Goal: Task Accomplishment & Management: Manage account settings

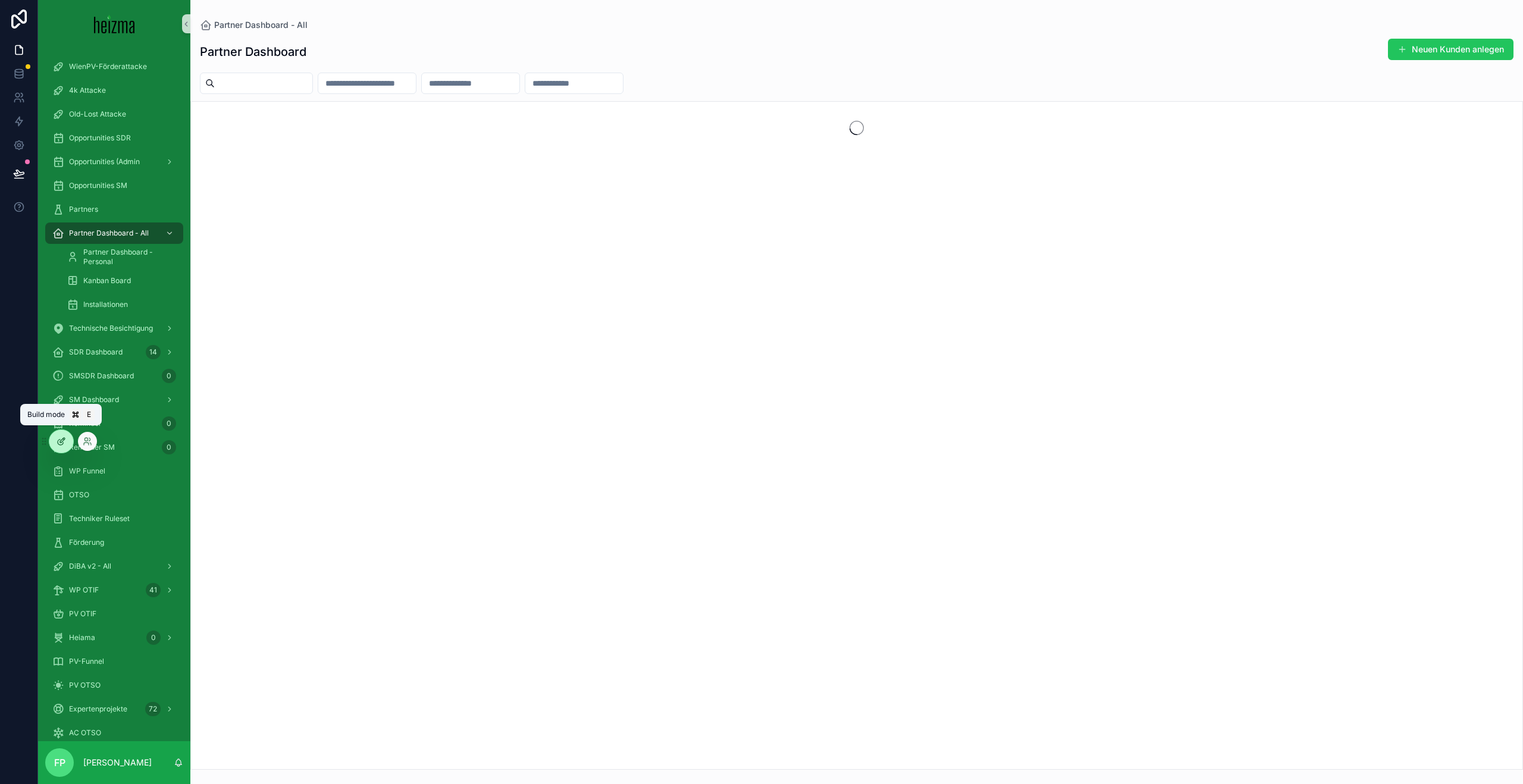
click at [66, 442] on div at bounding box center [61, 441] width 24 height 23
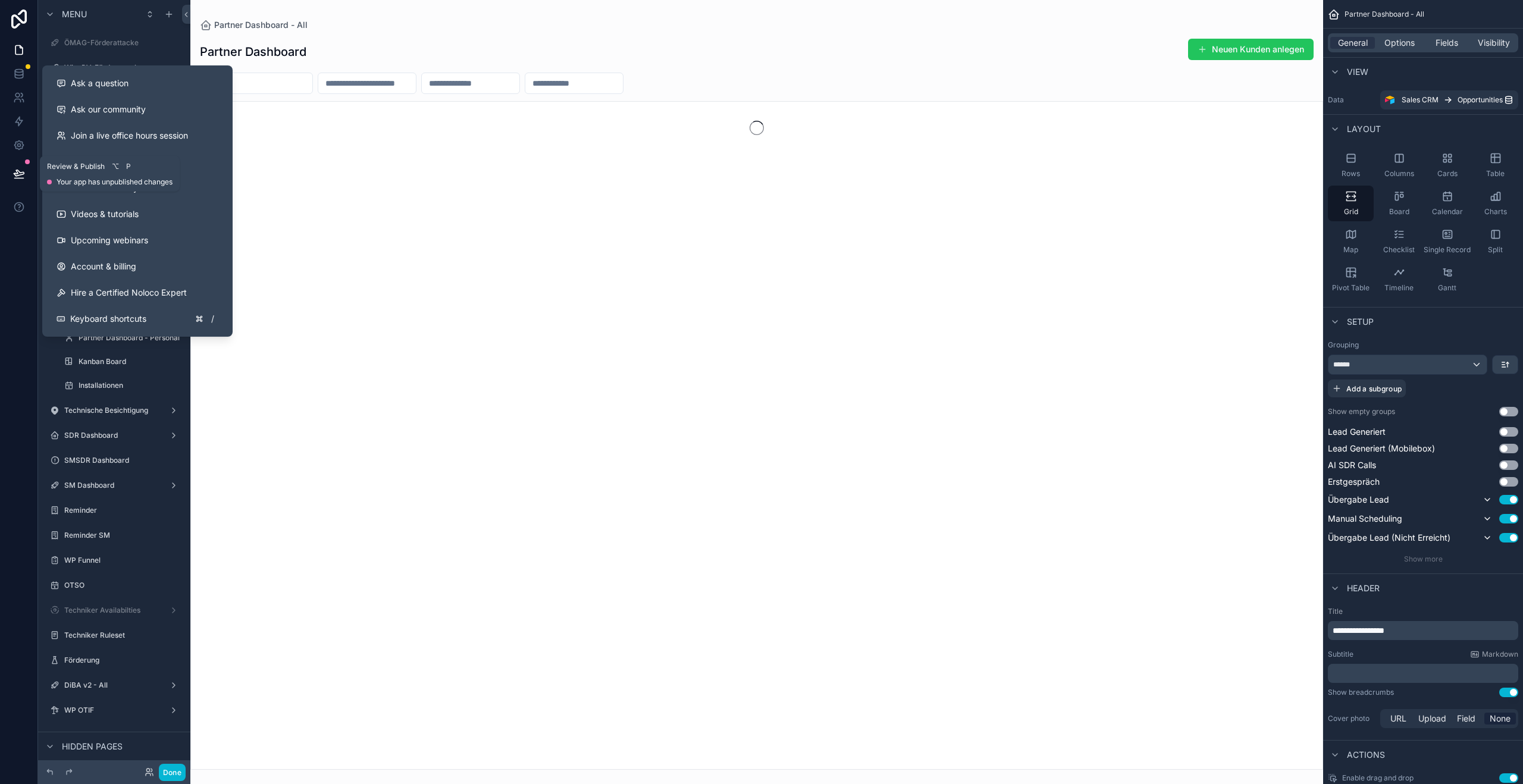
click at [23, 162] on button at bounding box center [19, 174] width 26 height 34
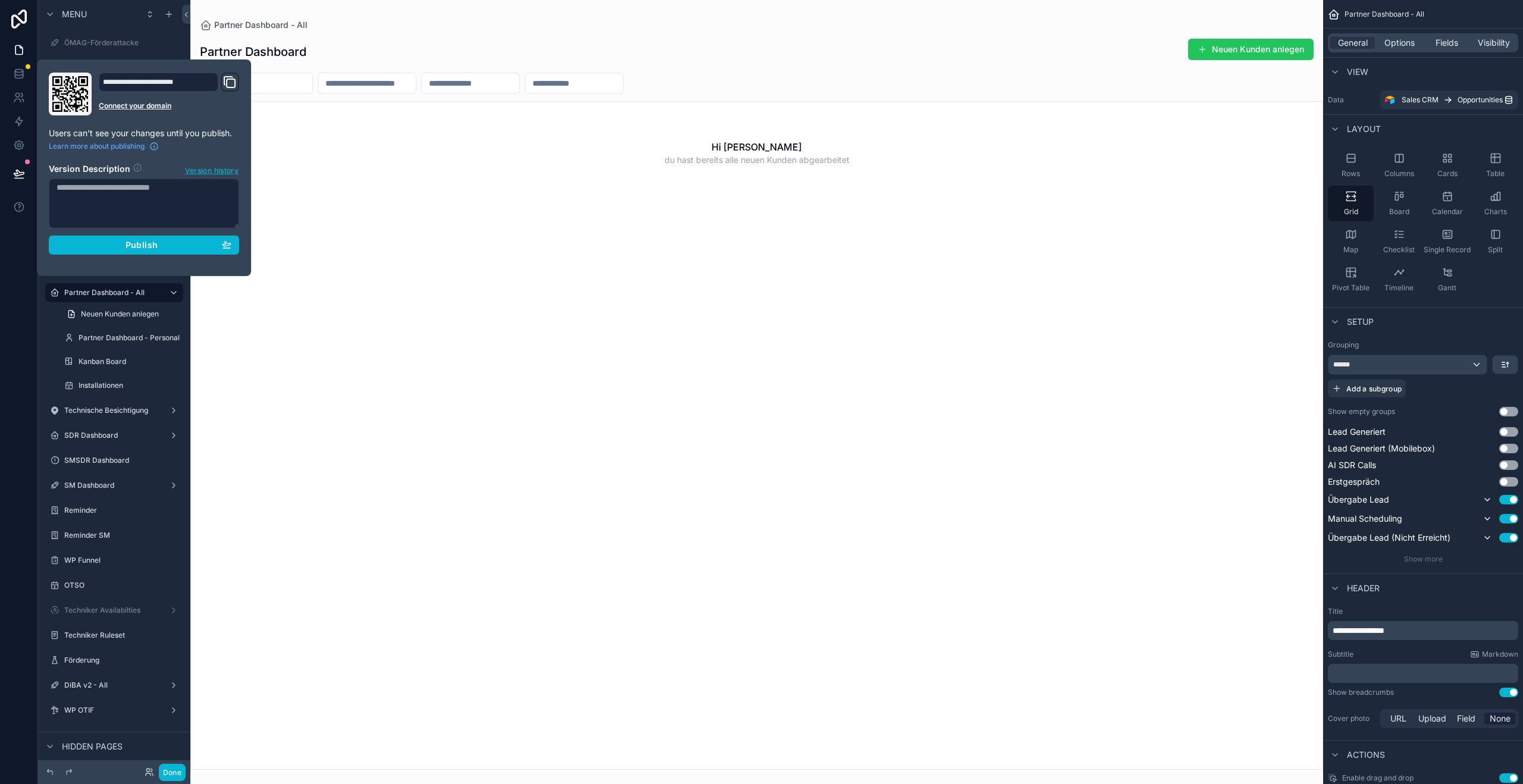
click at [218, 162] on header "Version Description Version history" at bounding box center [144, 167] width 190 height 18
click at [218, 166] on span "Version history" at bounding box center [212, 169] width 53 height 12
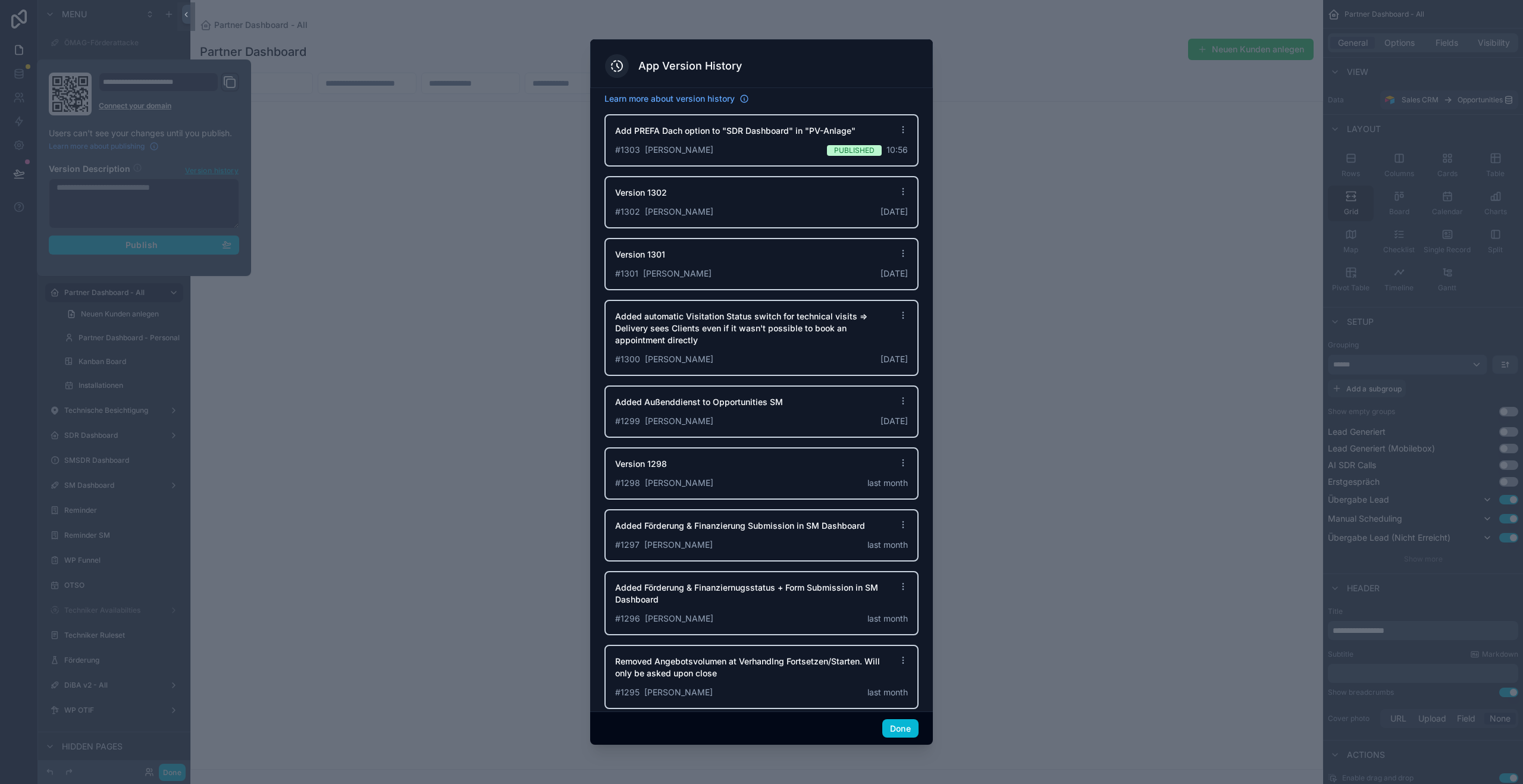
click at [898, 129] on icon at bounding box center [903, 130] width 10 height 10
click at [817, 185] on button "Revert editor to this version" at bounding box center [805, 194] width 157 height 29
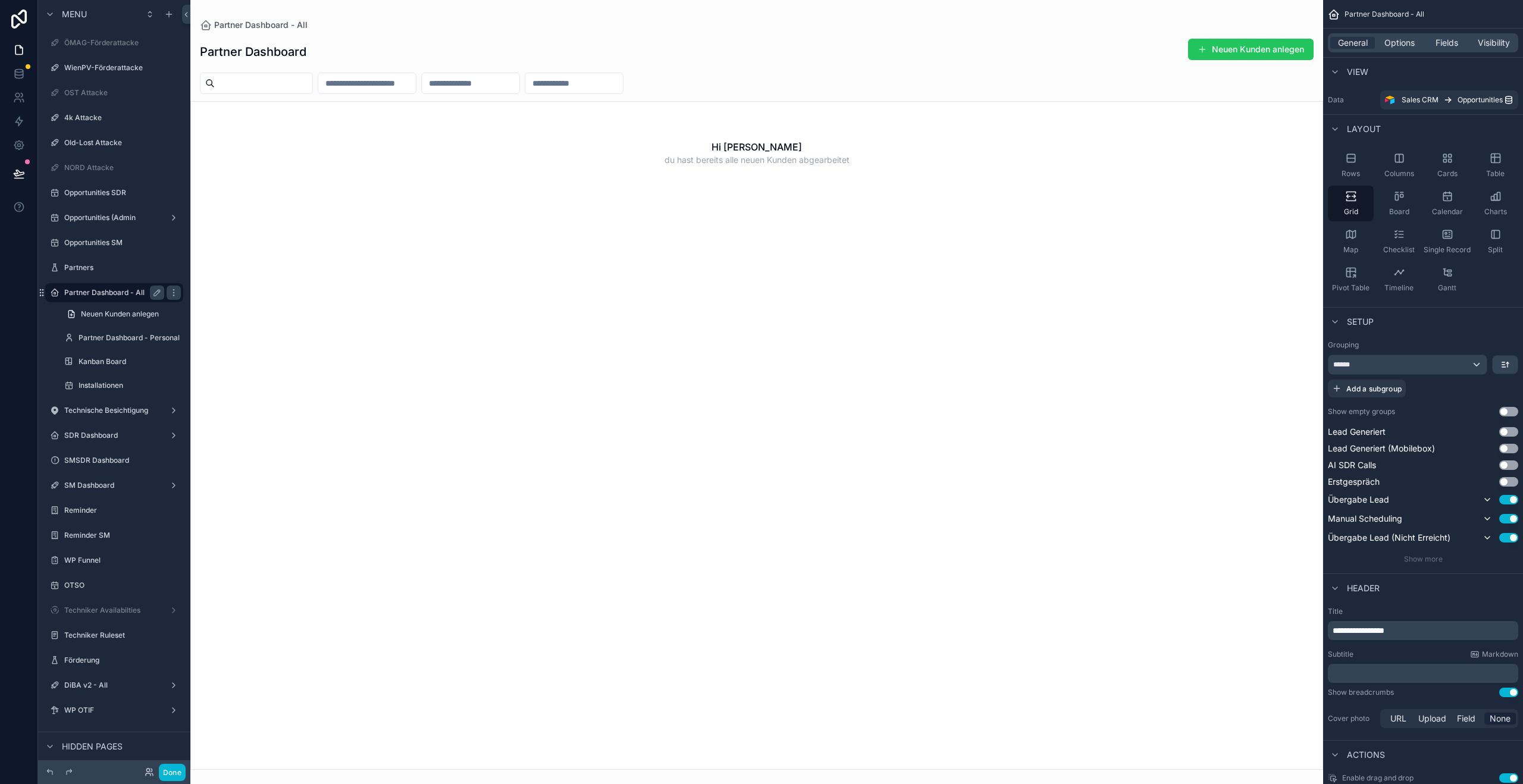
click at [112, 290] on label "Partner Dashboard - All" at bounding box center [112, 293] width 95 height 10
click at [144, 770] on div "Done" at bounding box center [162, 772] width 48 height 17
click at [145, 772] on icon at bounding box center [149, 773] width 10 height 10
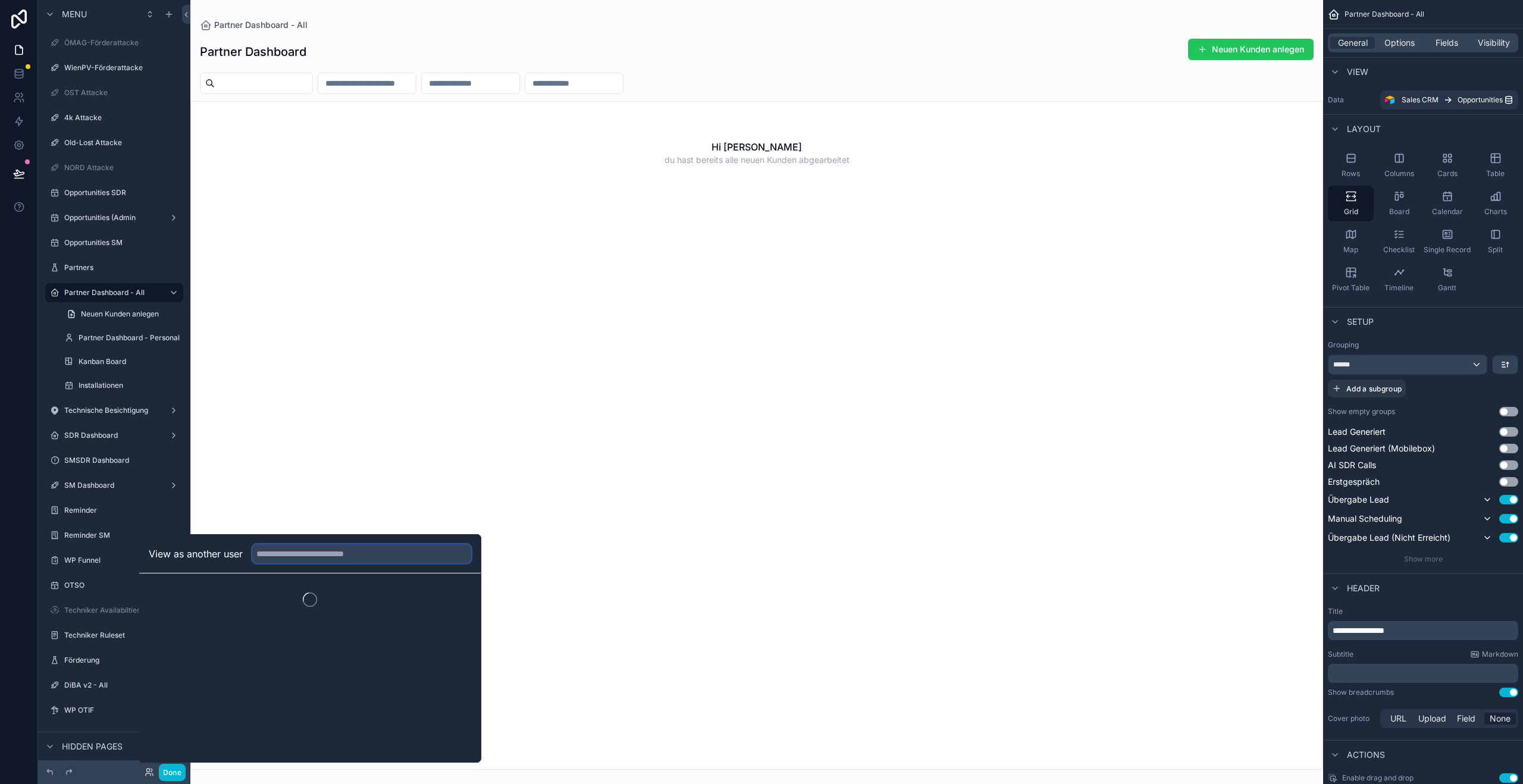
click at [321, 550] on input "text" at bounding box center [362, 554] width 219 height 19
type input "******"
click at [451, 599] on button "Select" at bounding box center [456, 597] width 31 height 17
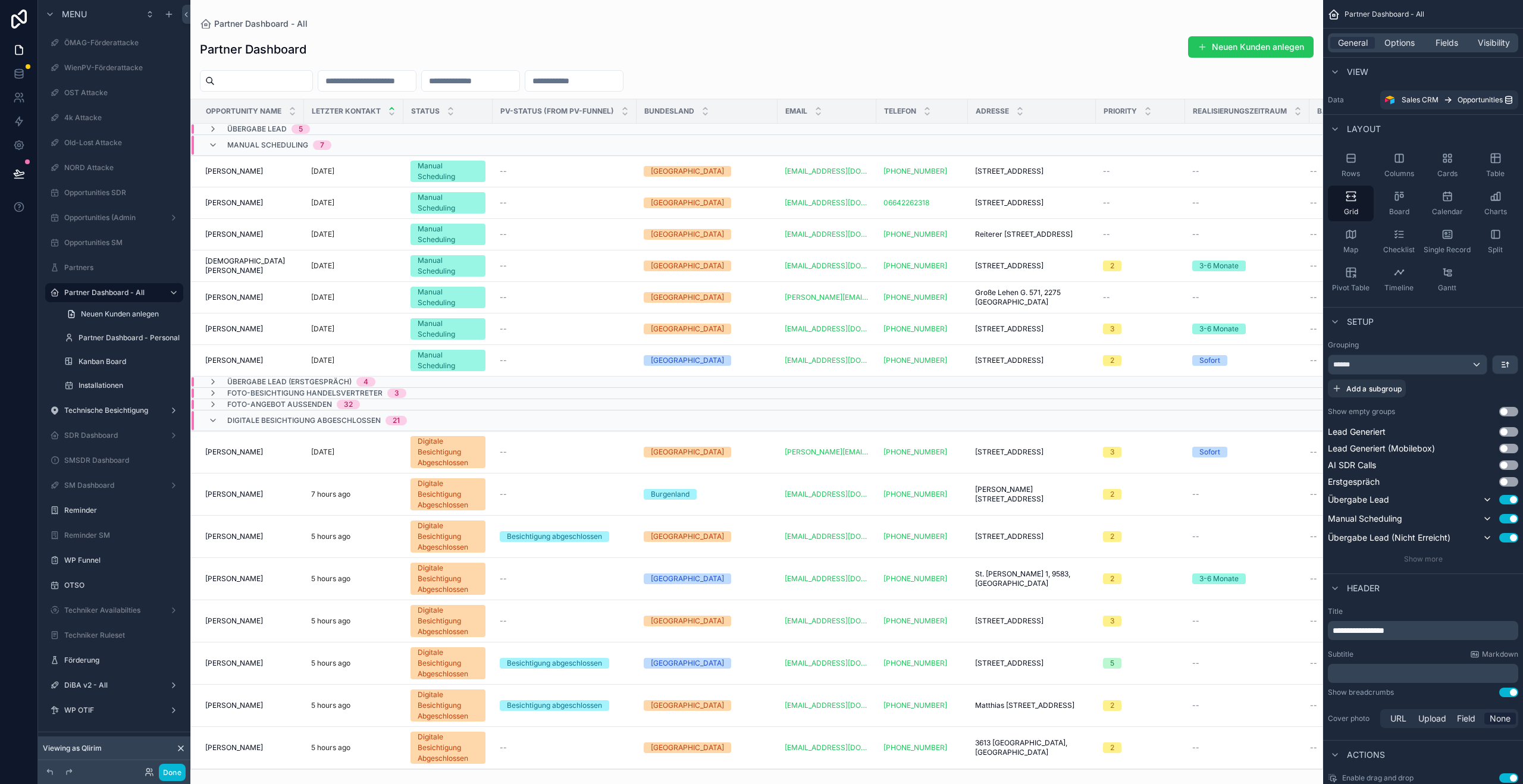
click at [276, 495] on div "scrollable content" at bounding box center [756, 392] width 1133 height 784
click at [238, 497] on span "[PERSON_NAME]" at bounding box center [234, 495] width 57 height 10
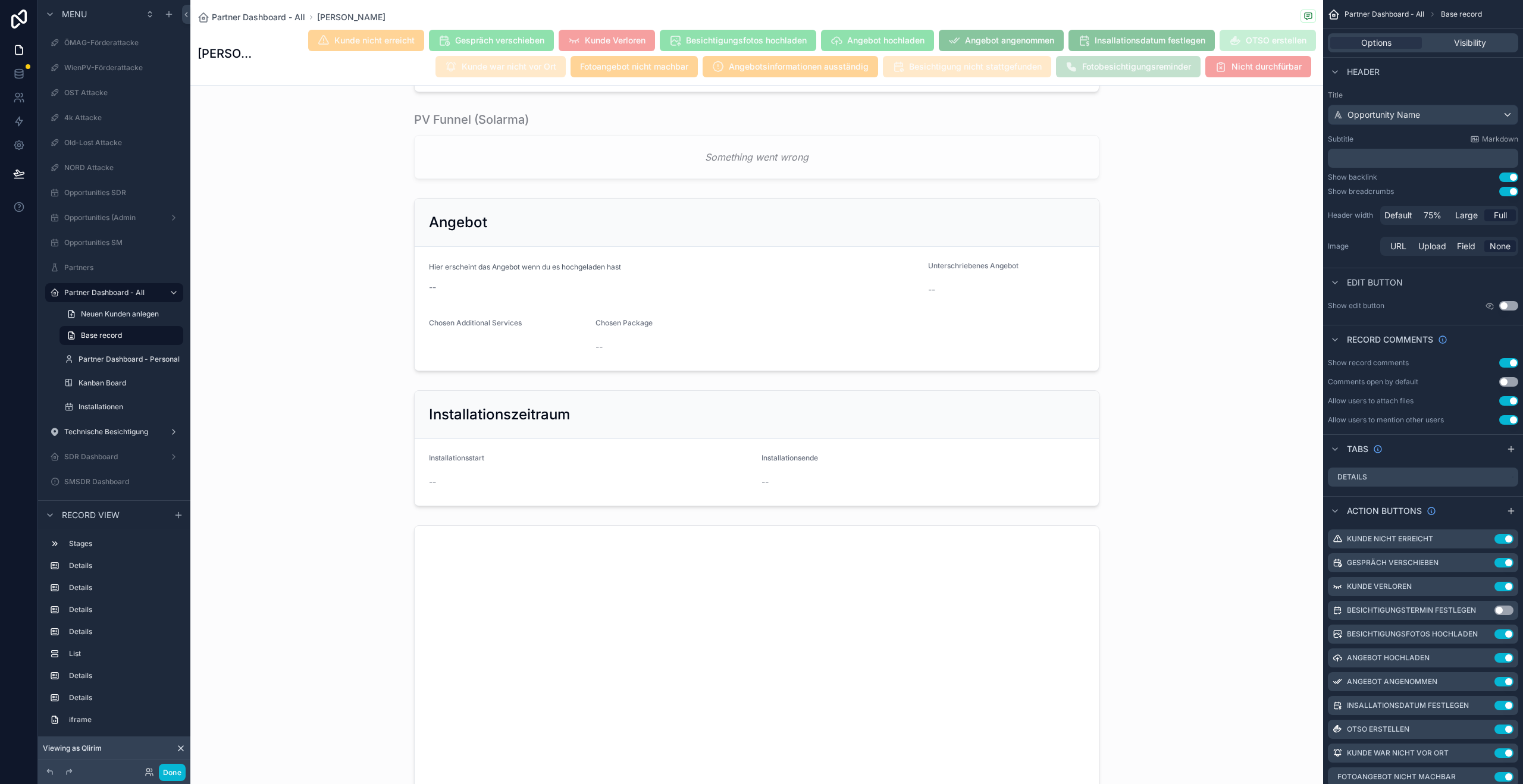
scroll to position [1119, 0]
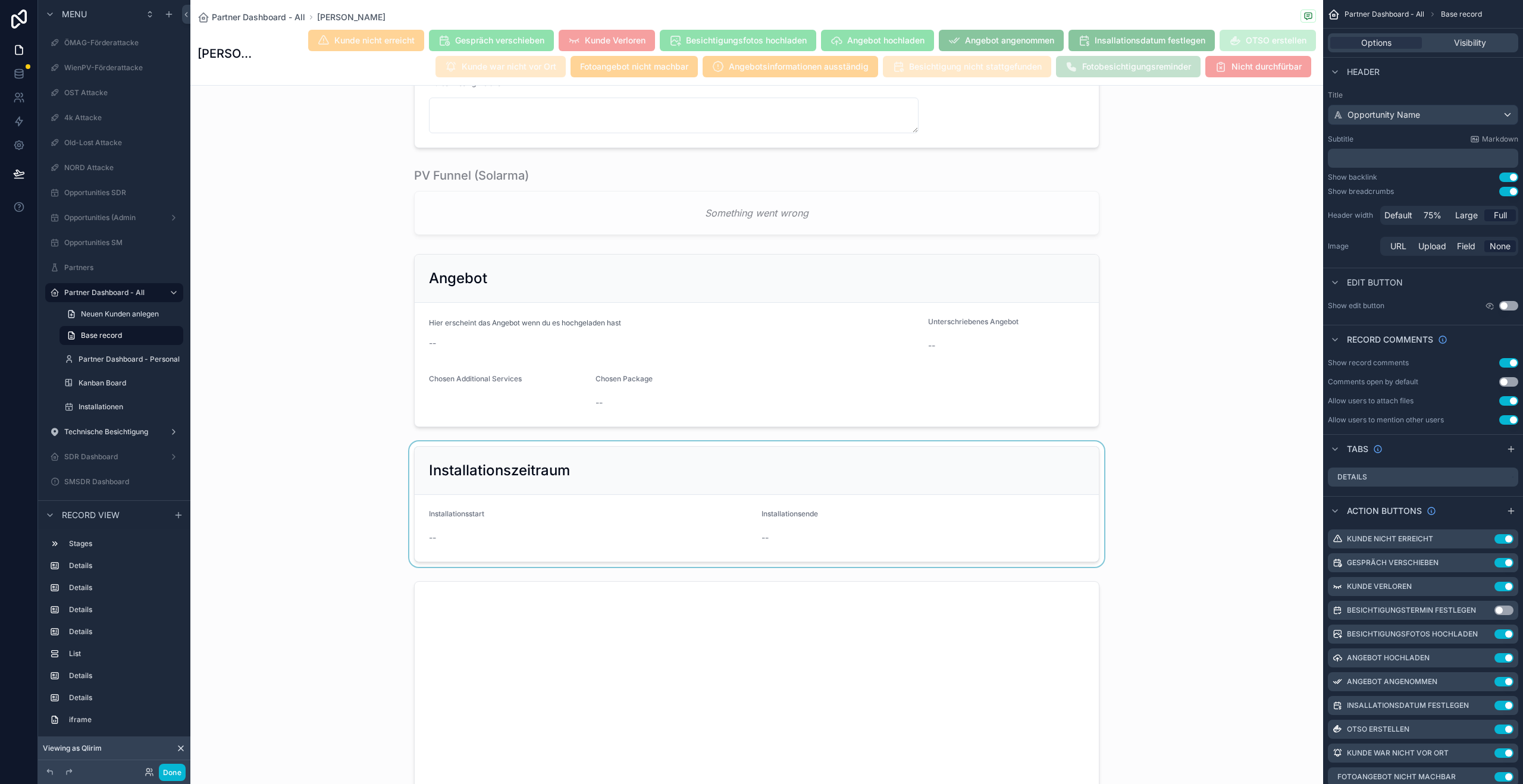
click at [619, 476] on div "scrollable content" at bounding box center [756, 504] width 1133 height 125
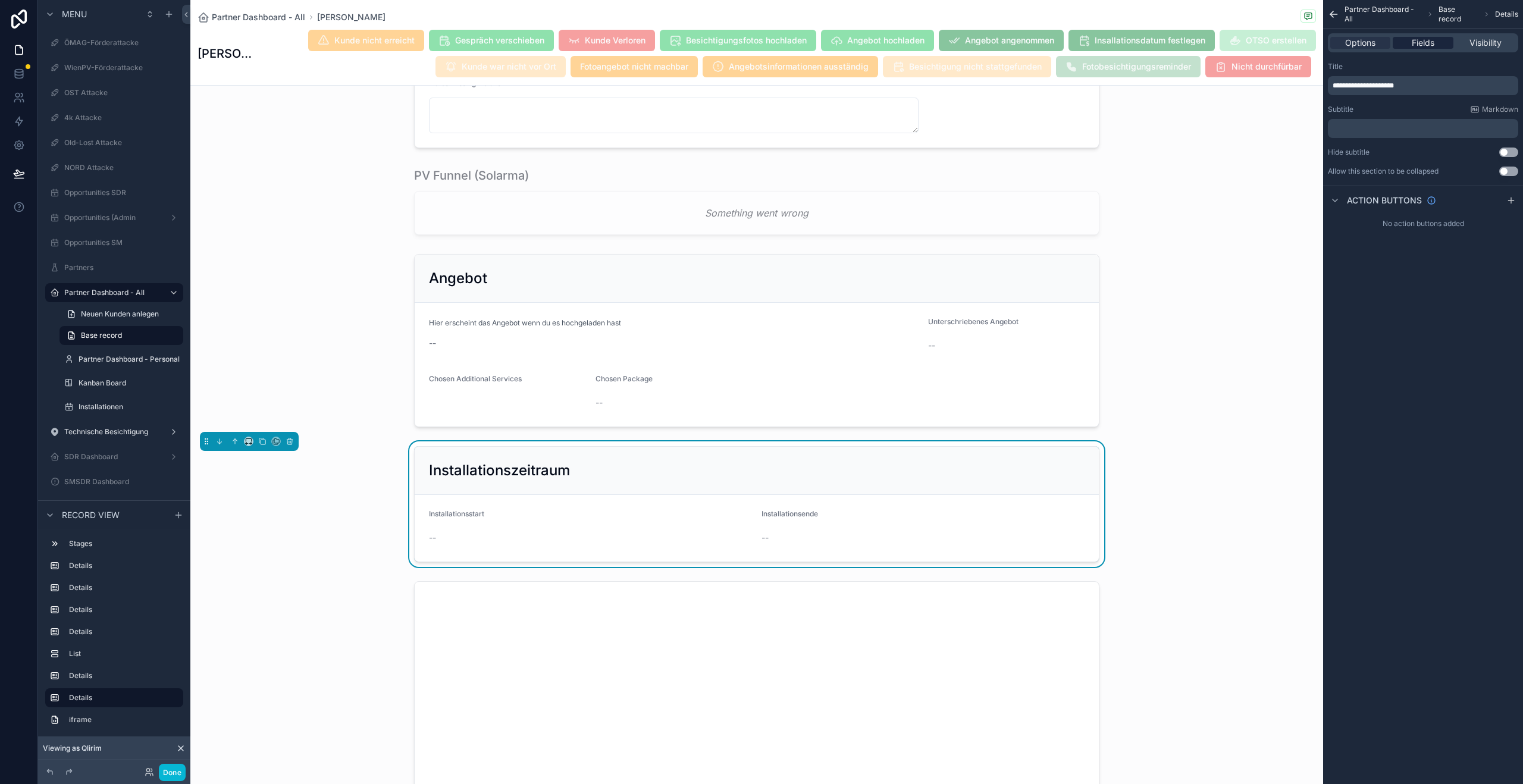
click at [1424, 48] on span "Fields" at bounding box center [1423, 43] width 23 height 12
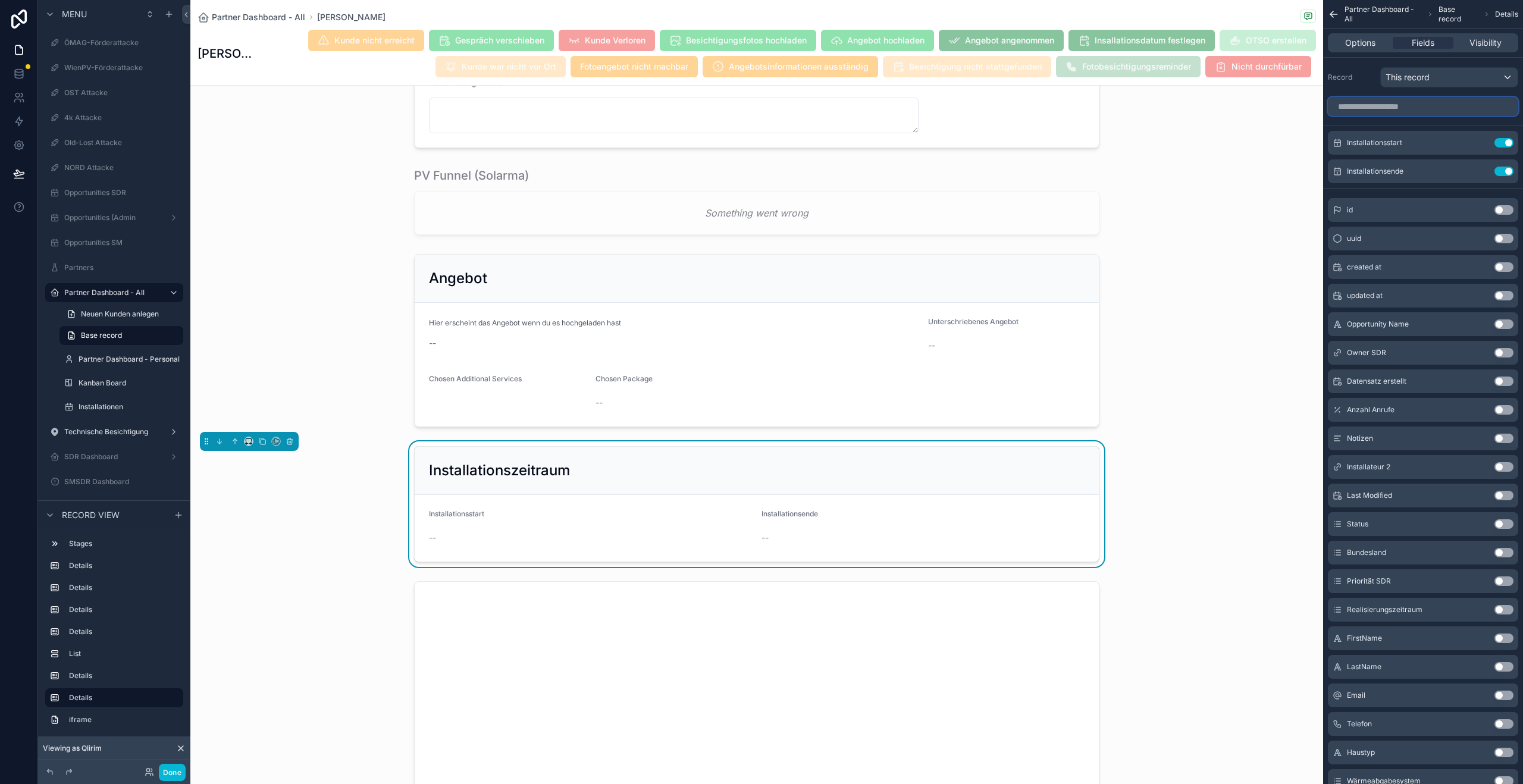
drag, startPoint x: 1476, startPoint y: 99, endPoint x: 1468, endPoint y: 103, distance: 8.9
click at [1475, 101] on input "scrollable content" at bounding box center [1423, 106] width 190 height 19
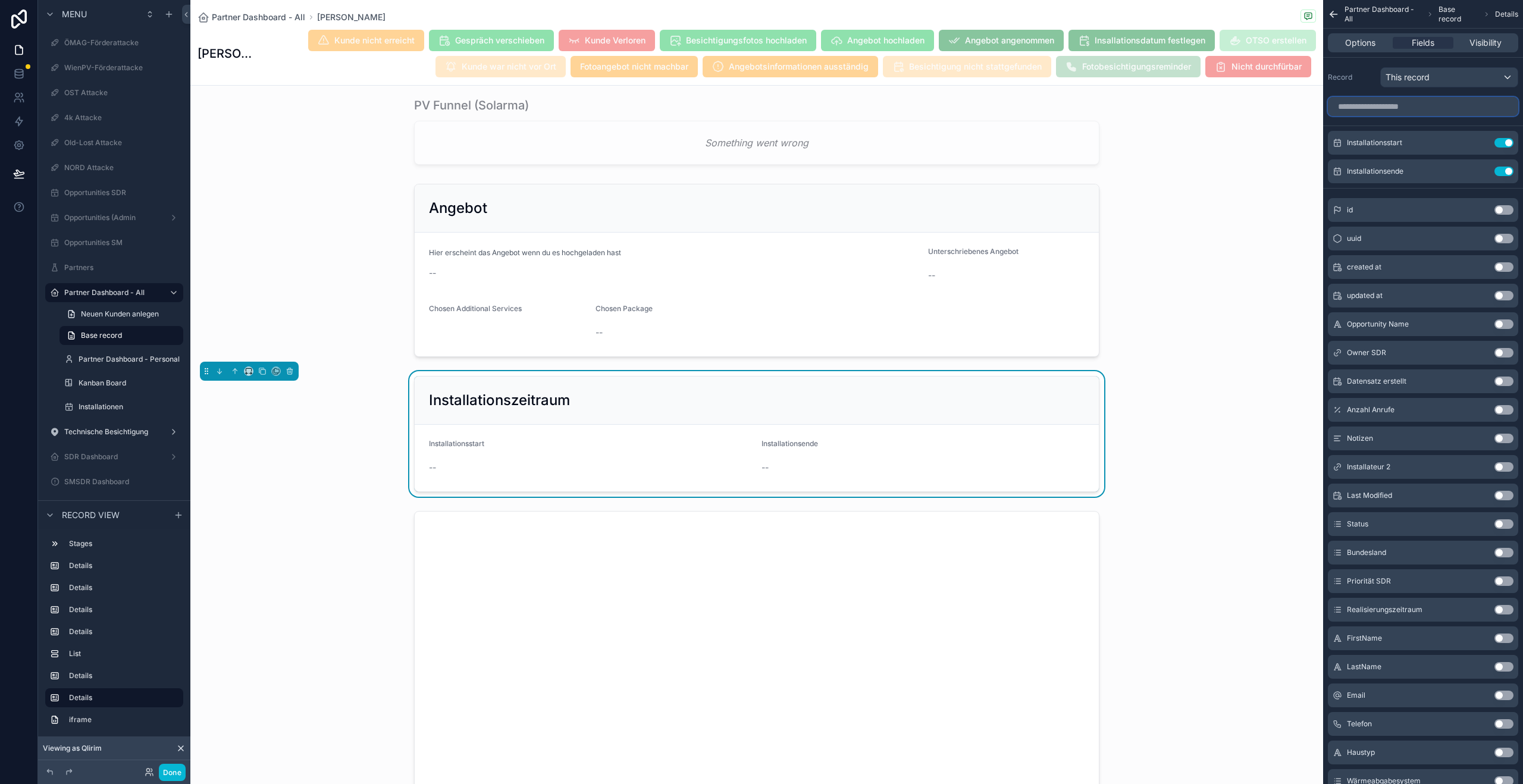
scroll to position [1224, 0]
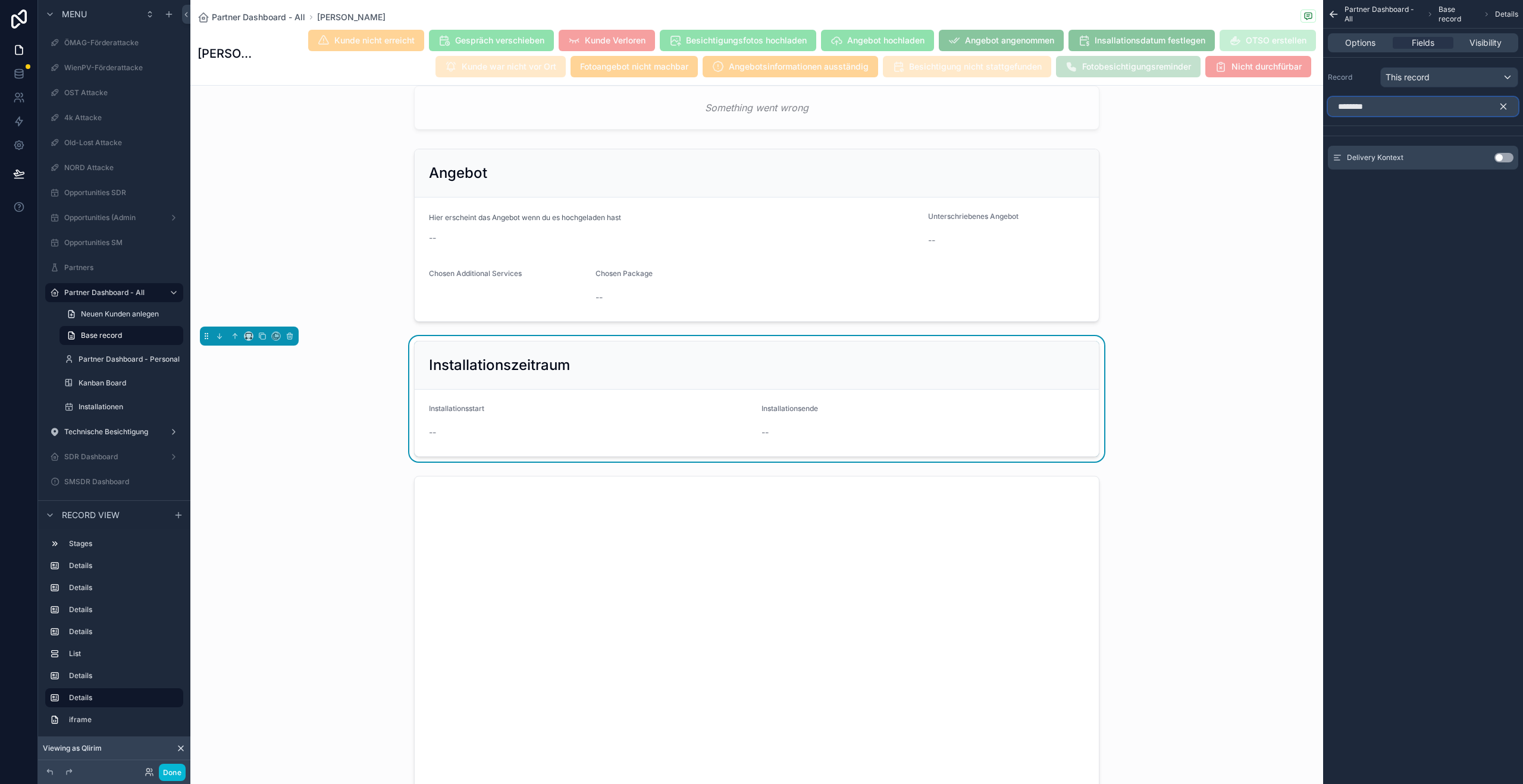
type input "********"
click at [1505, 160] on button "Use setting" at bounding box center [1503, 157] width 19 height 10
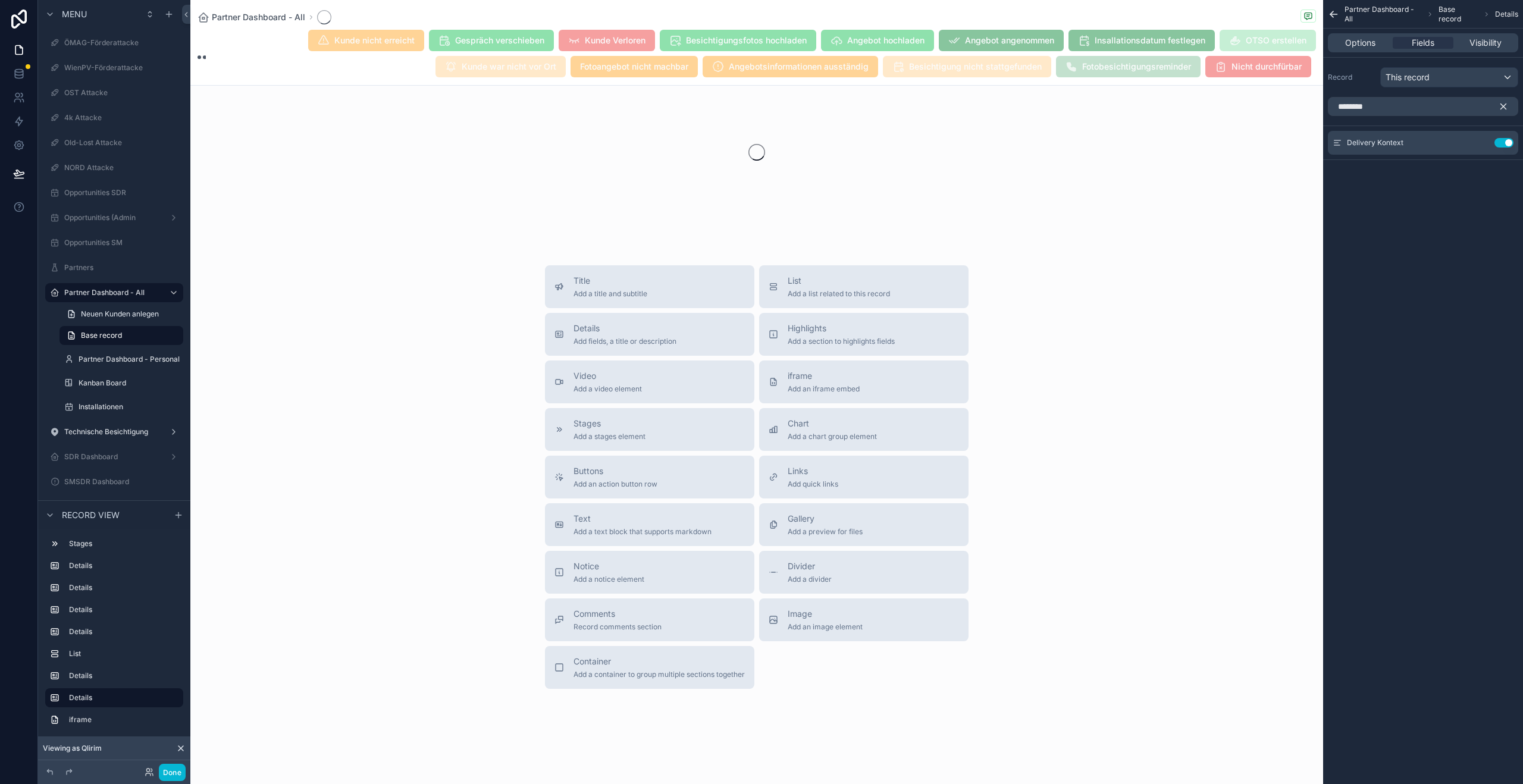
scroll to position [42, 0]
click at [1504, 112] on button "scrollable content" at bounding box center [1508, 106] width 21 height 19
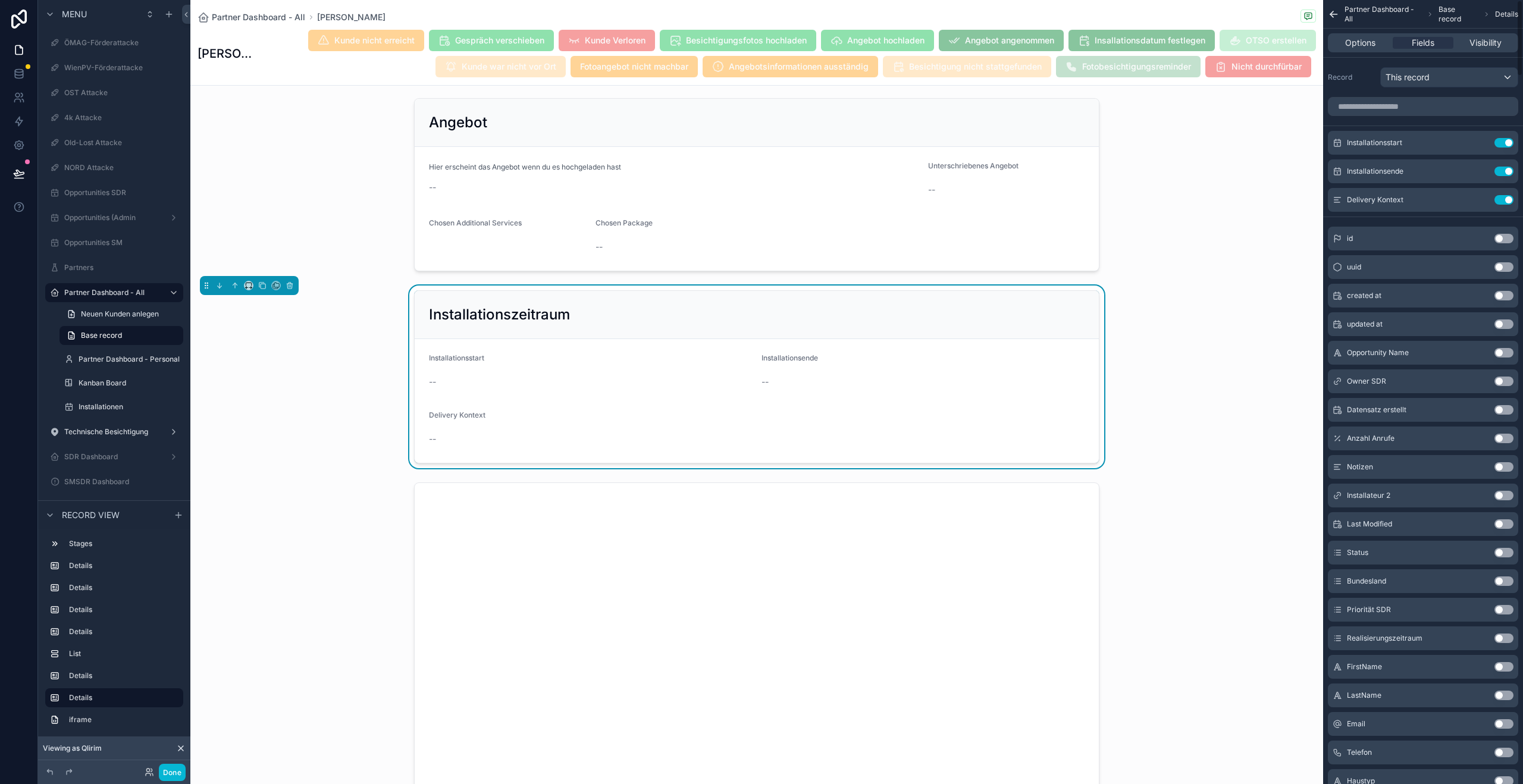
scroll to position [1337, 0]
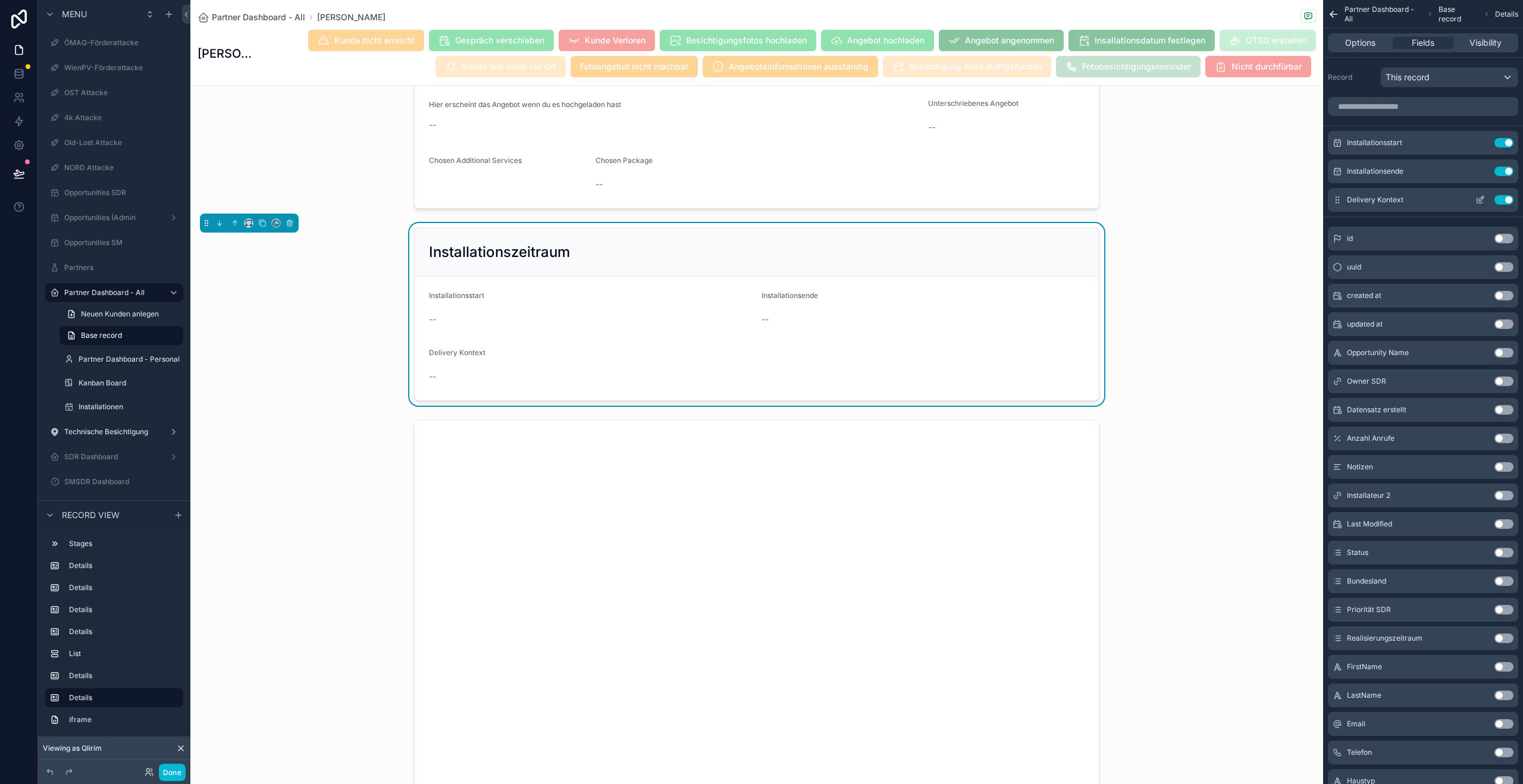
click at [1481, 203] on icon "scrollable content" at bounding box center [1480, 201] width 6 height 6
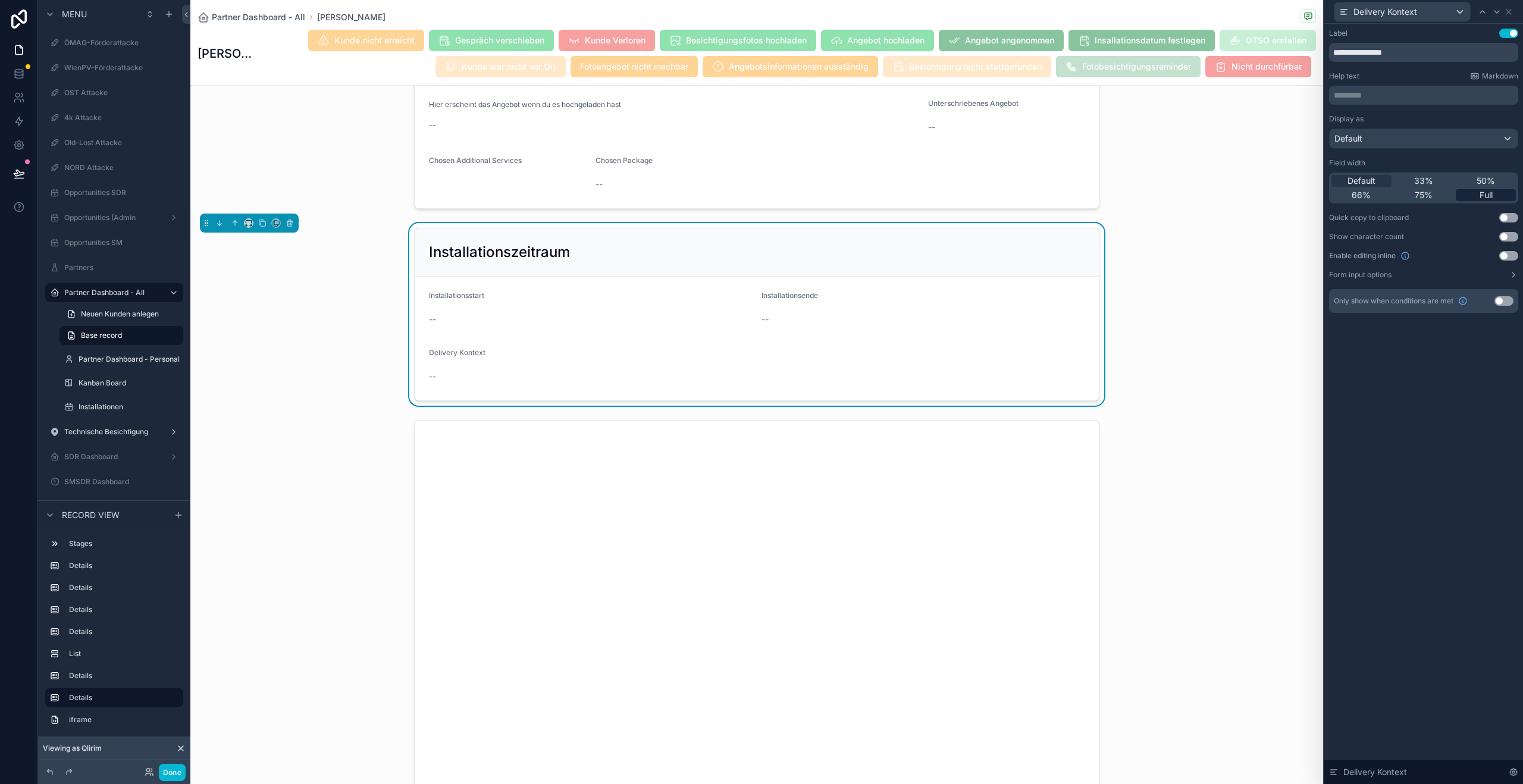
click at [1485, 198] on span "Full" at bounding box center [1486, 195] width 13 height 12
click at [1507, 11] on icon at bounding box center [1509, 12] width 10 height 10
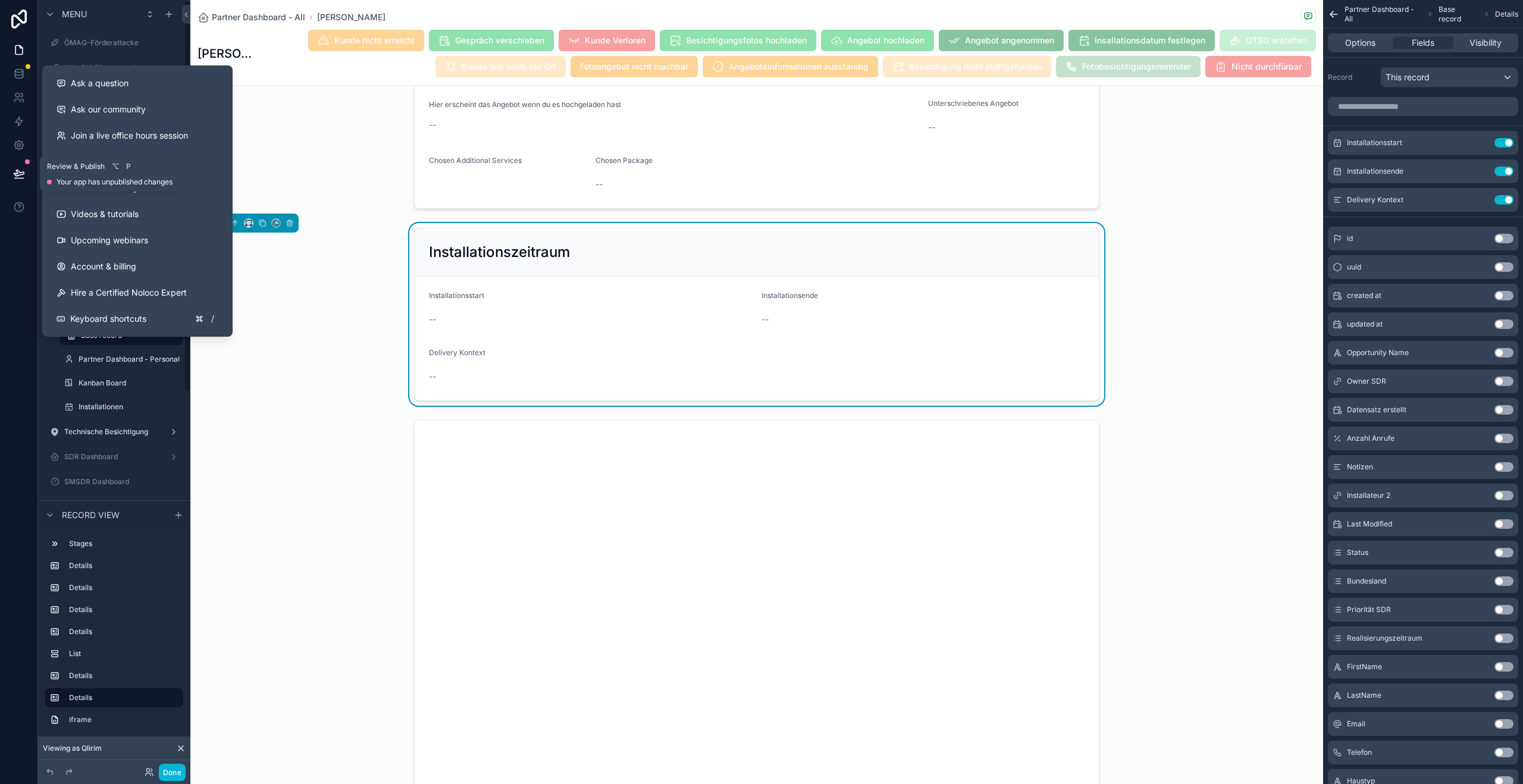
click at [10, 166] on button at bounding box center [19, 174] width 26 height 34
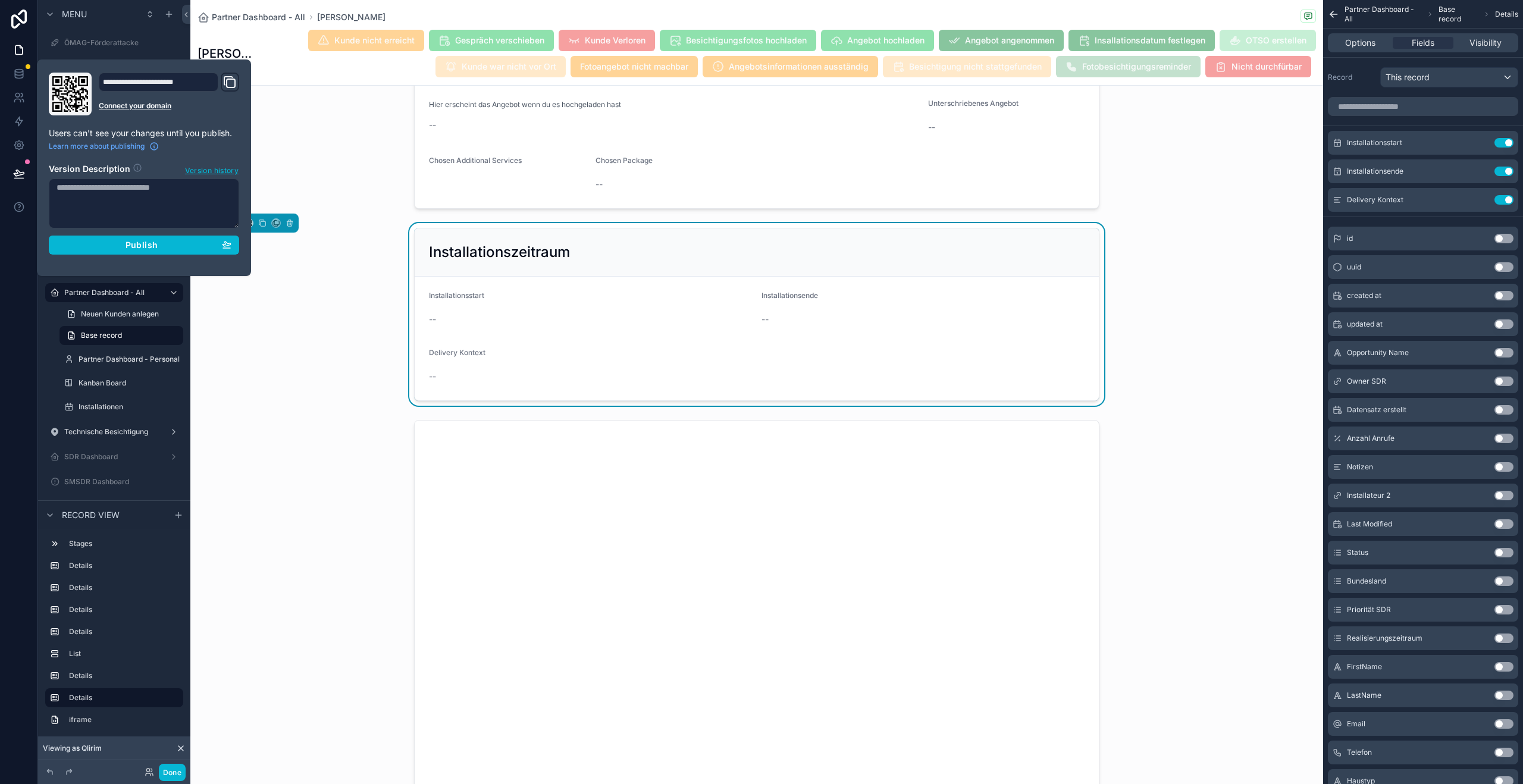
click at [155, 203] on textarea at bounding box center [144, 203] width 190 height 50
type textarea "**********"
click at [159, 240] on div "Publish" at bounding box center [144, 244] width 175 height 11
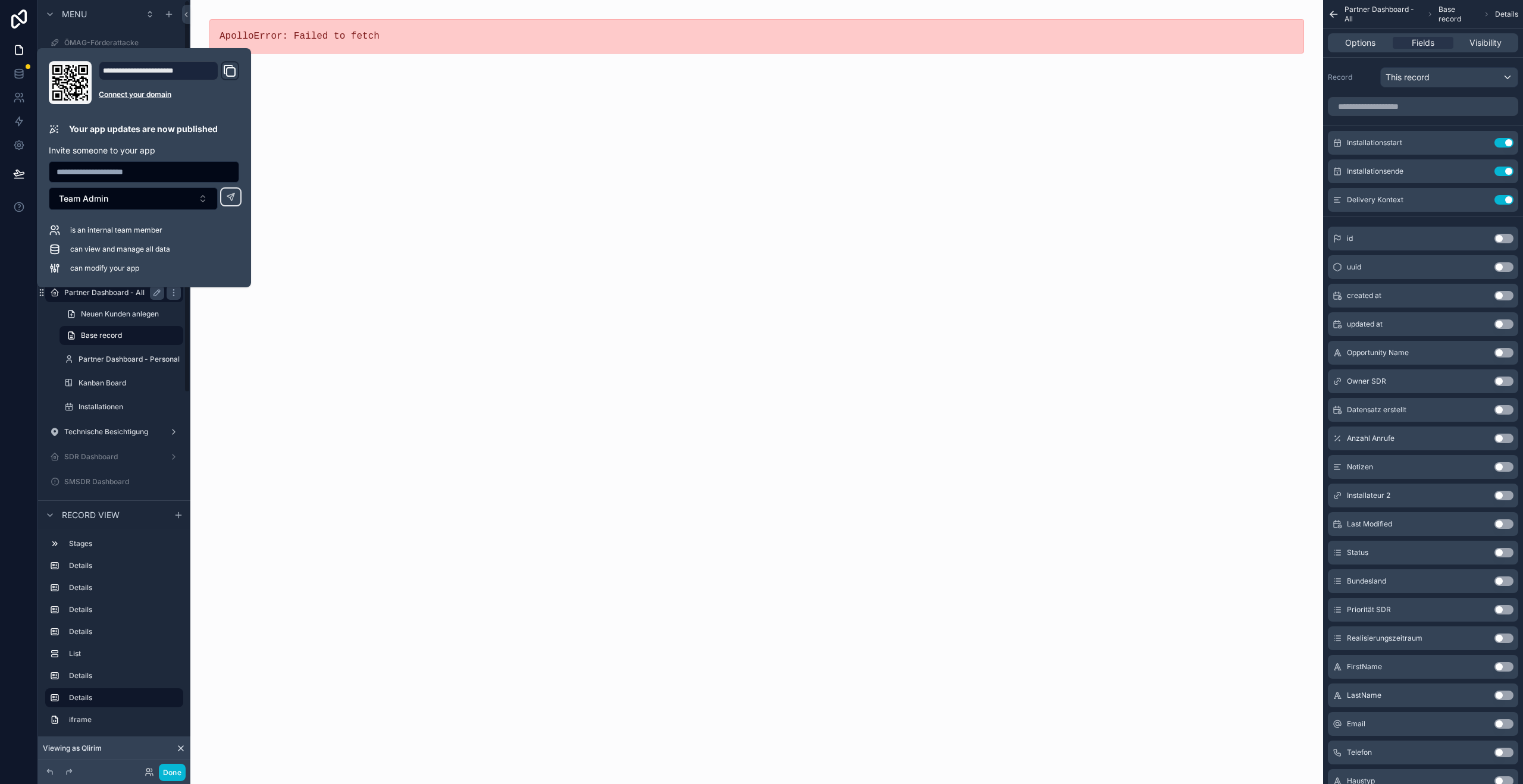
click at [101, 297] on label "Partner Dashboard - All" at bounding box center [112, 293] width 95 height 10
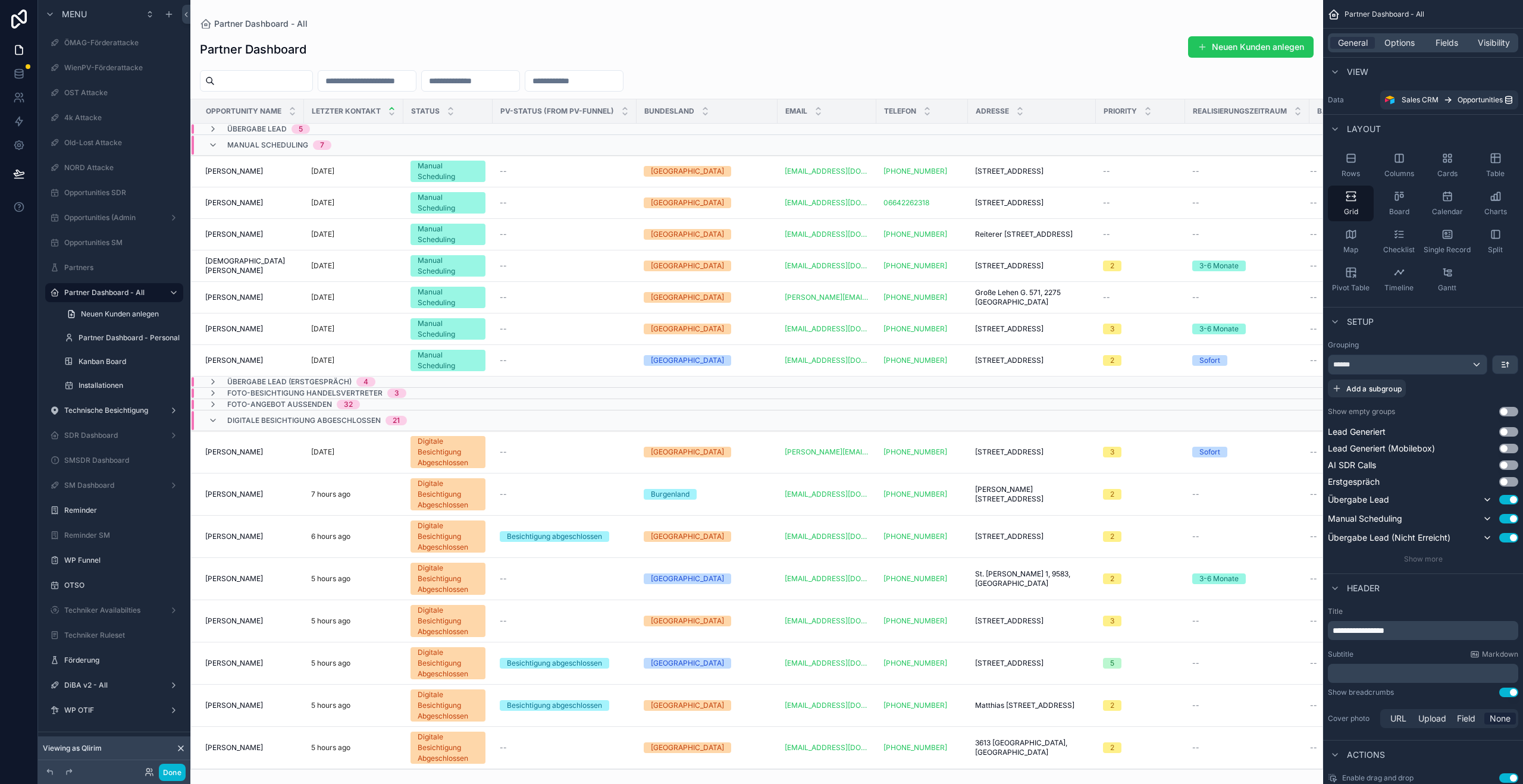
click at [280, 82] on input "scrollable content" at bounding box center [263, 81] width 98 height 16
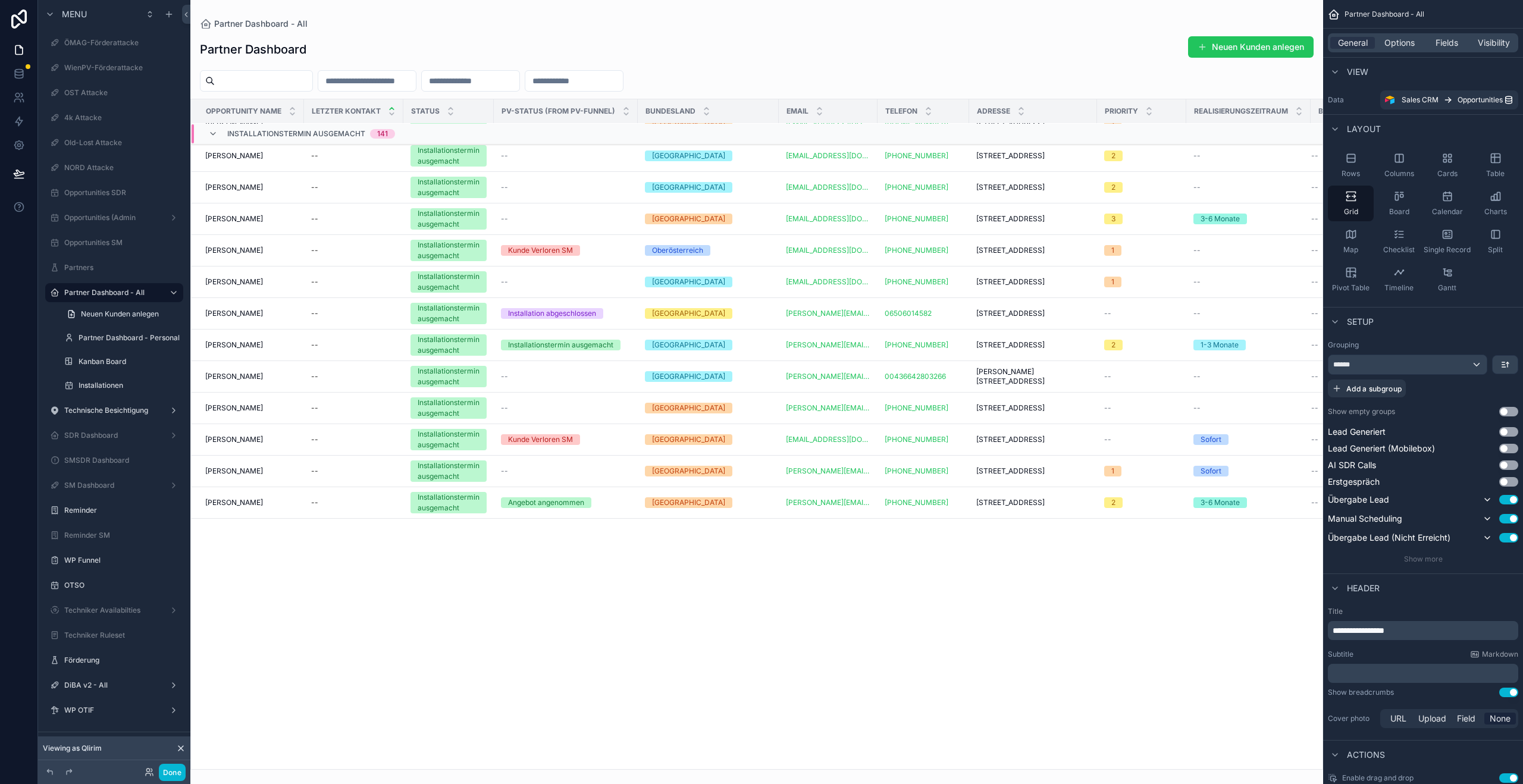
scroll to position [4465, 0]
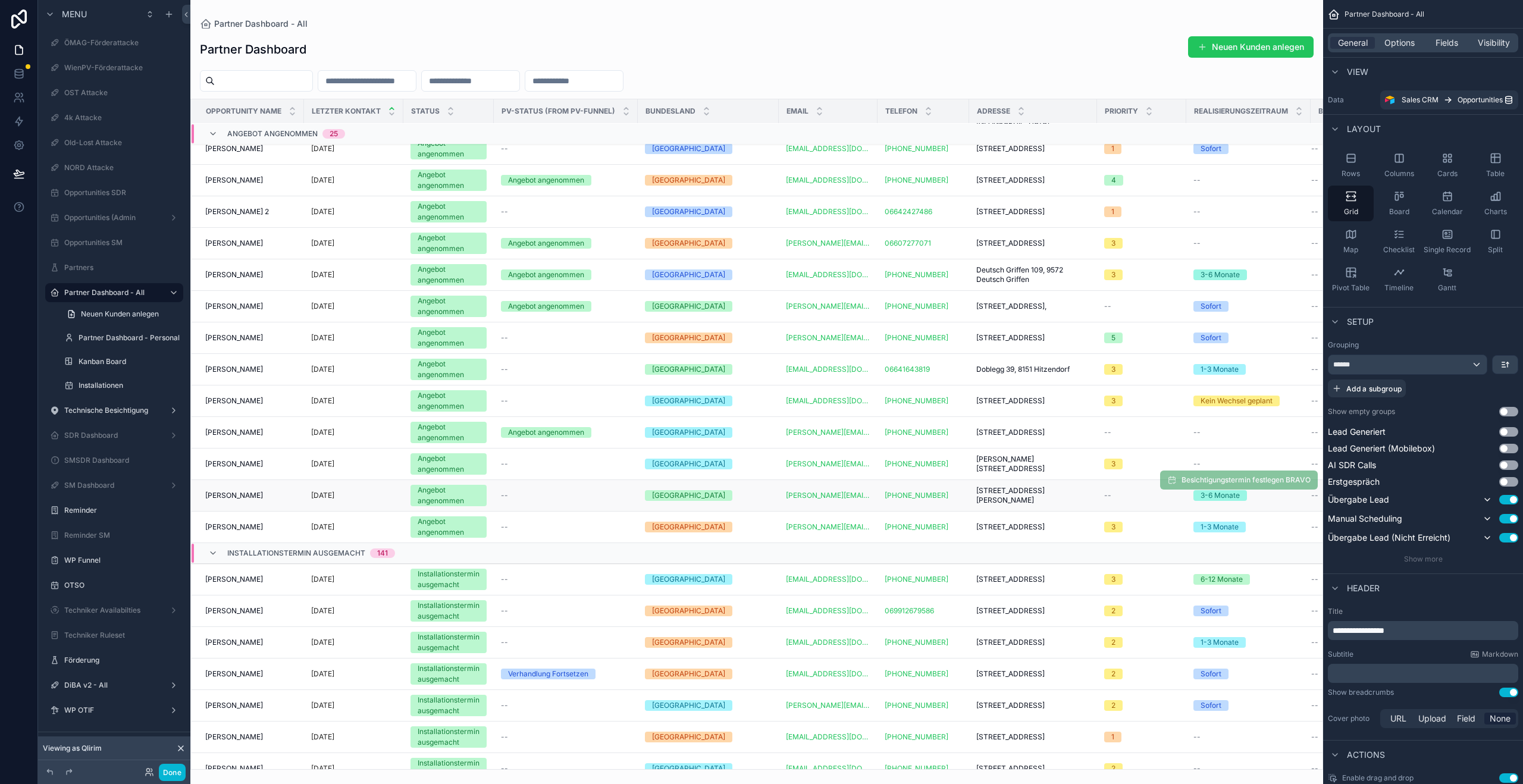
click at [244, 480] on td "[PERSON_NAME] [PERSON_NAME]" at bounding box center [248, 495] width 113 height 31
click at [245, 490] on span "[PERSON_NAME]" at bounding box center [234, 495] width 57 height 10
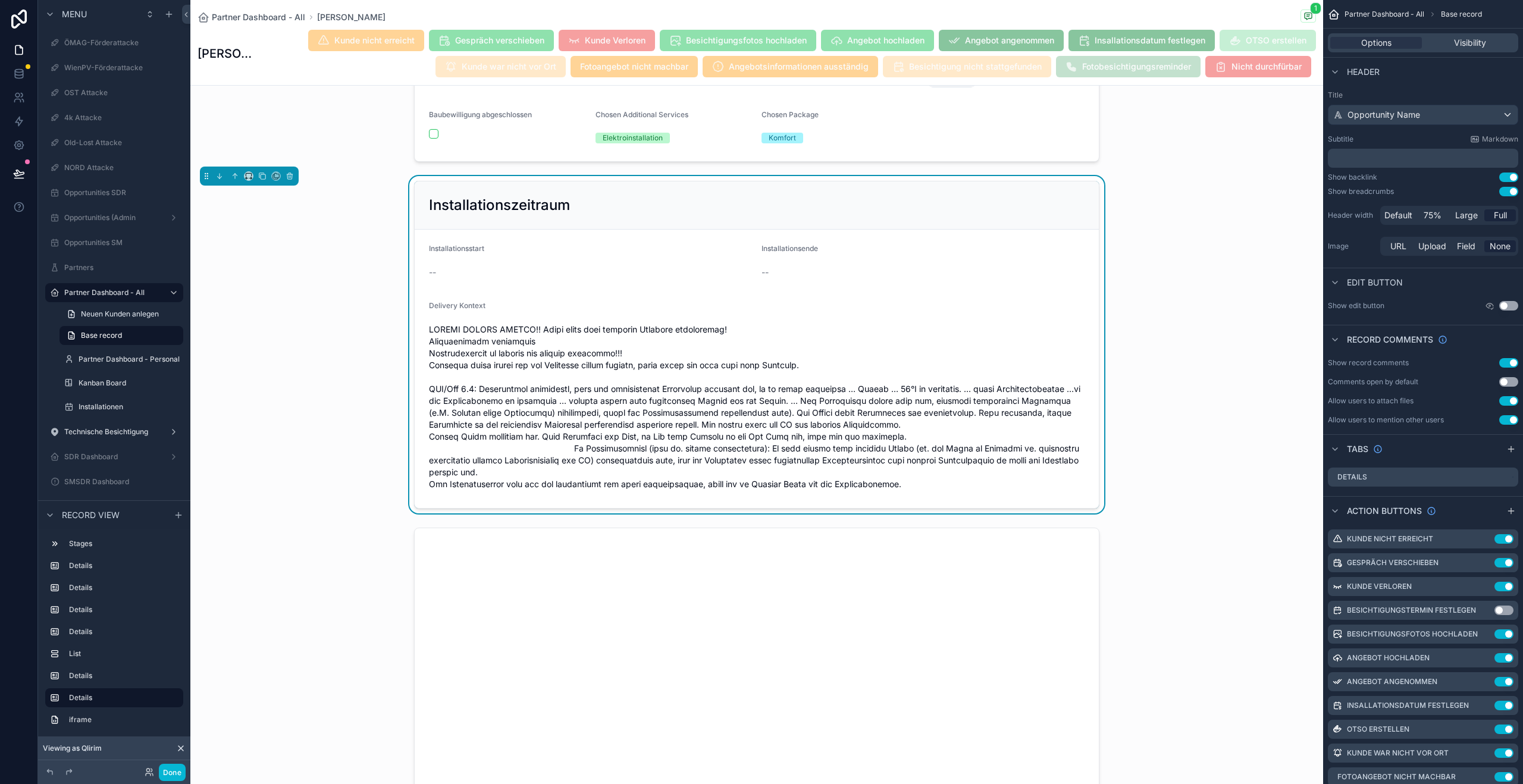
scroll to position [3860, 0]
click at [356, 361] on div "Installationszeitraum Installationsstart -- Installationsende -- Delivery Konte…" at bounding box center [756, 344] width 1133 height 337
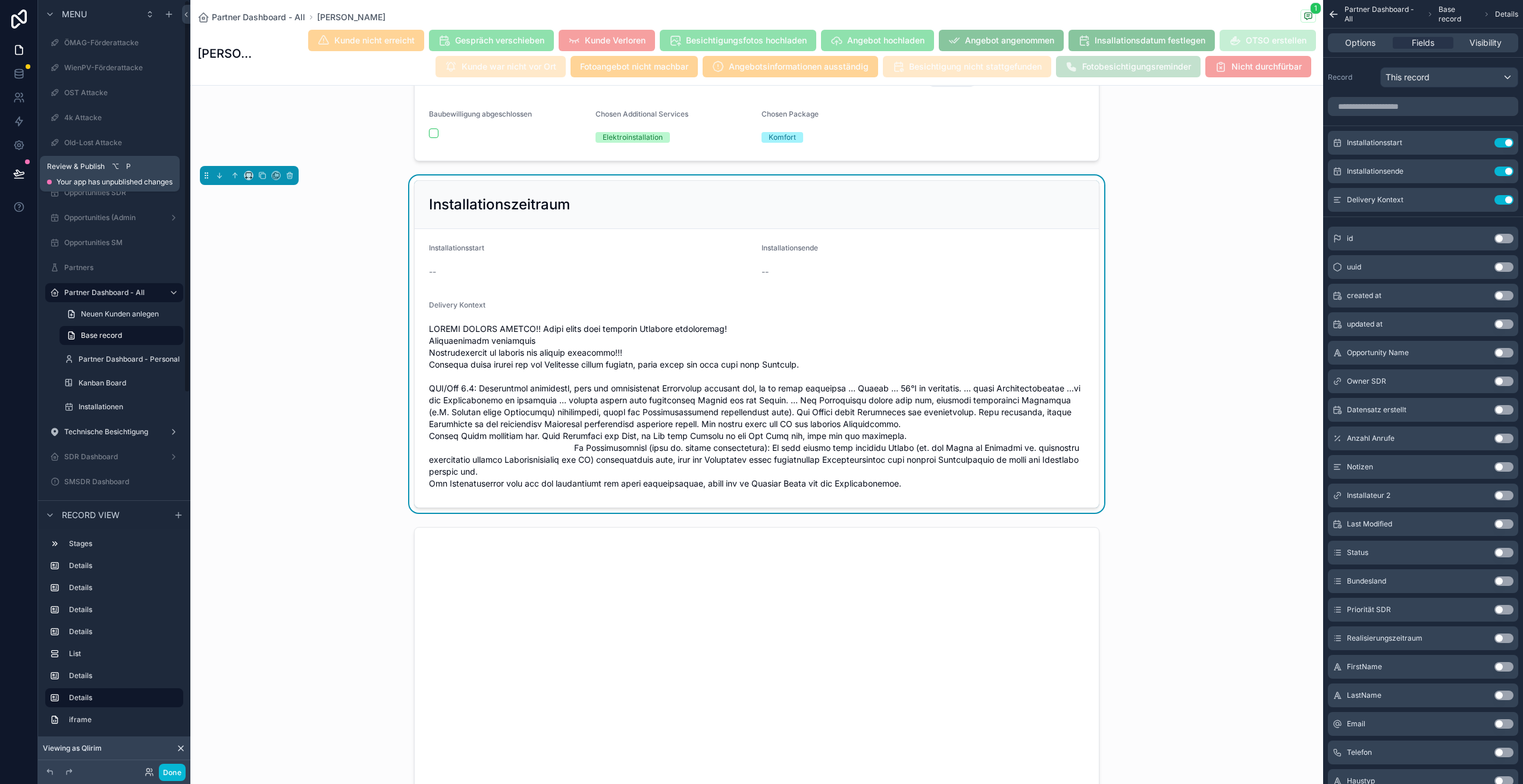
click at [27, 174] on button at bounding box center [19, 174] width 26 height 34
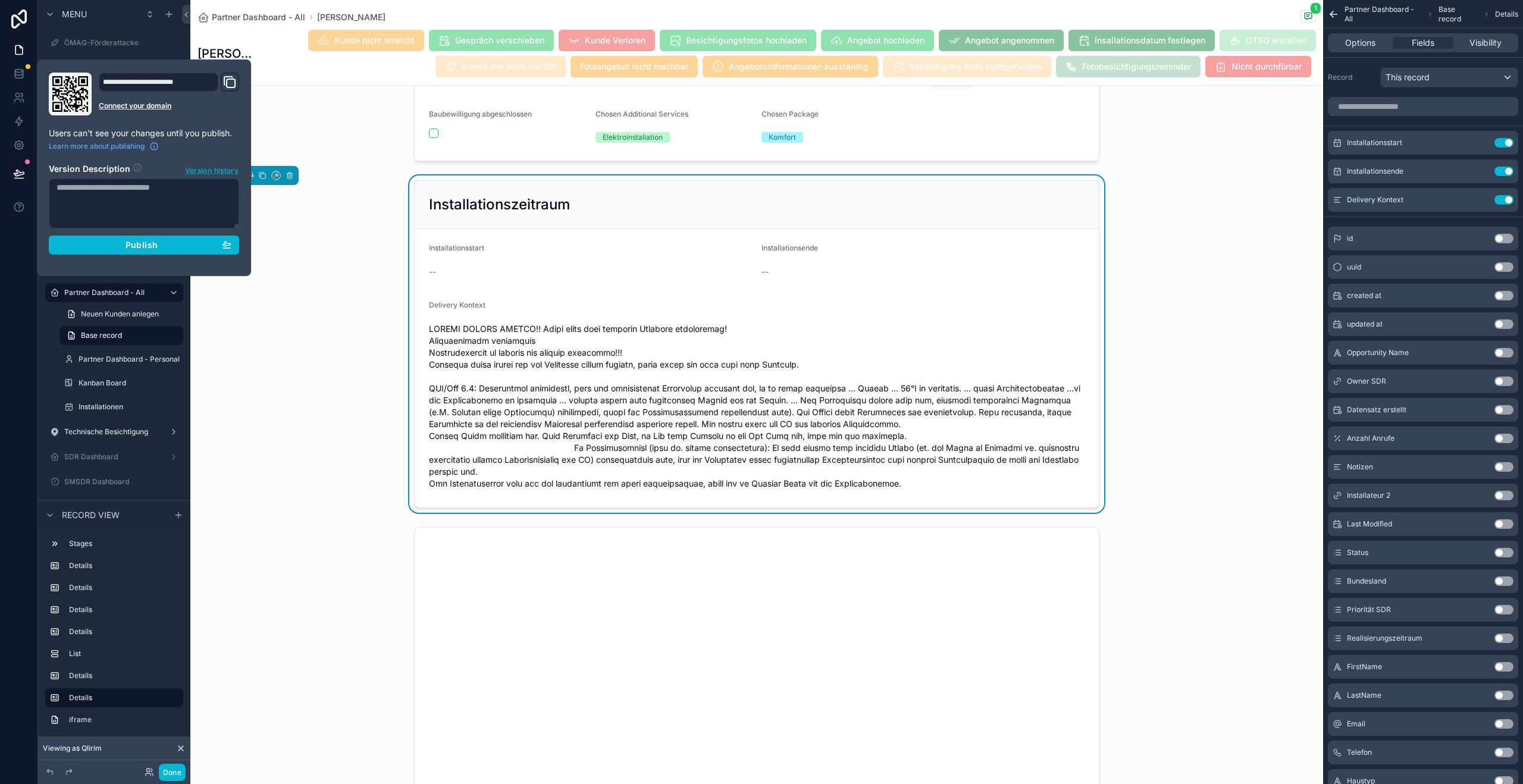
click at [235, 170] on span "Version history" at bounding box center [212, 169] width 53 height 12
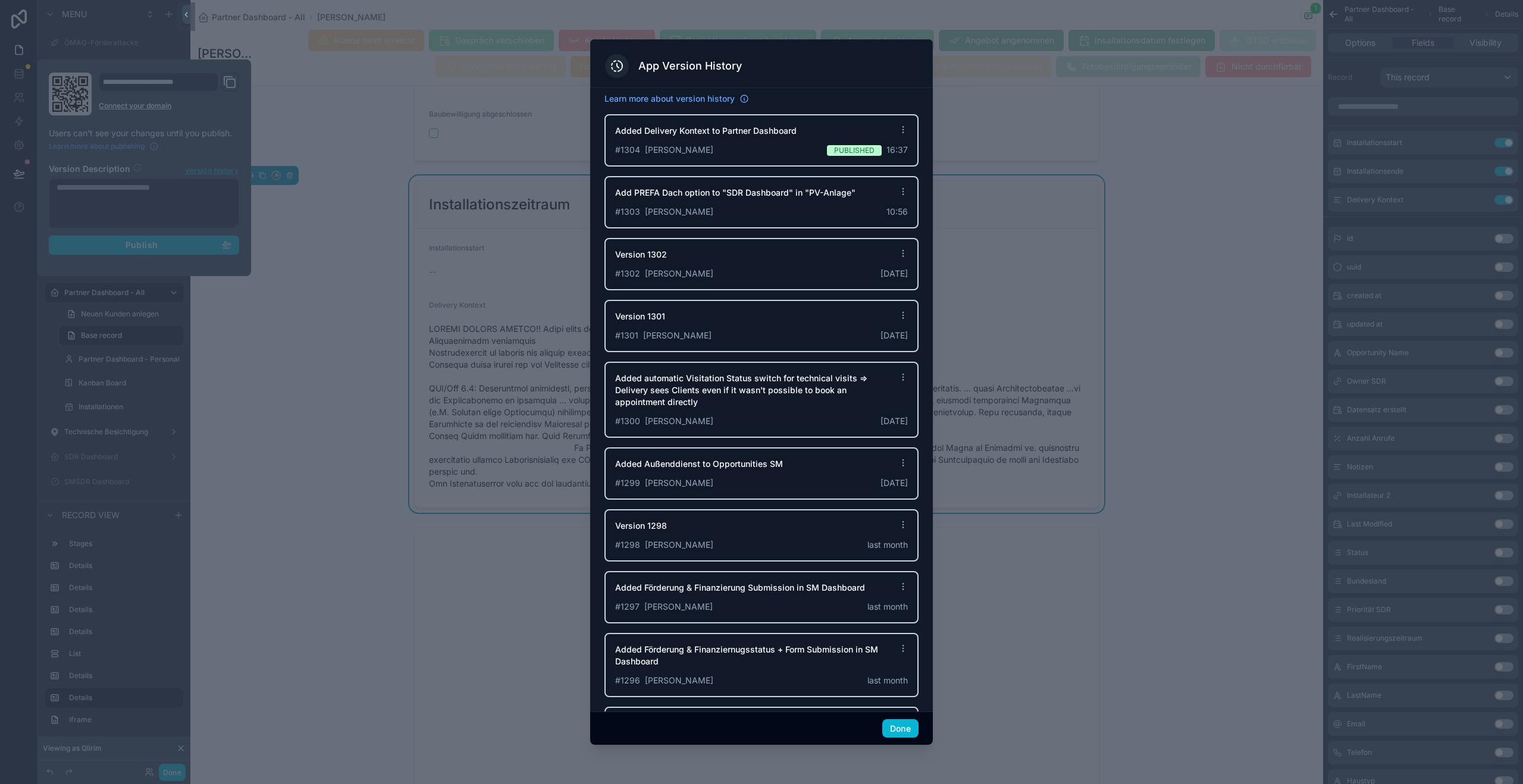
click at [502, 324] on div at bounding box center [761, 392] width 1523 height 784
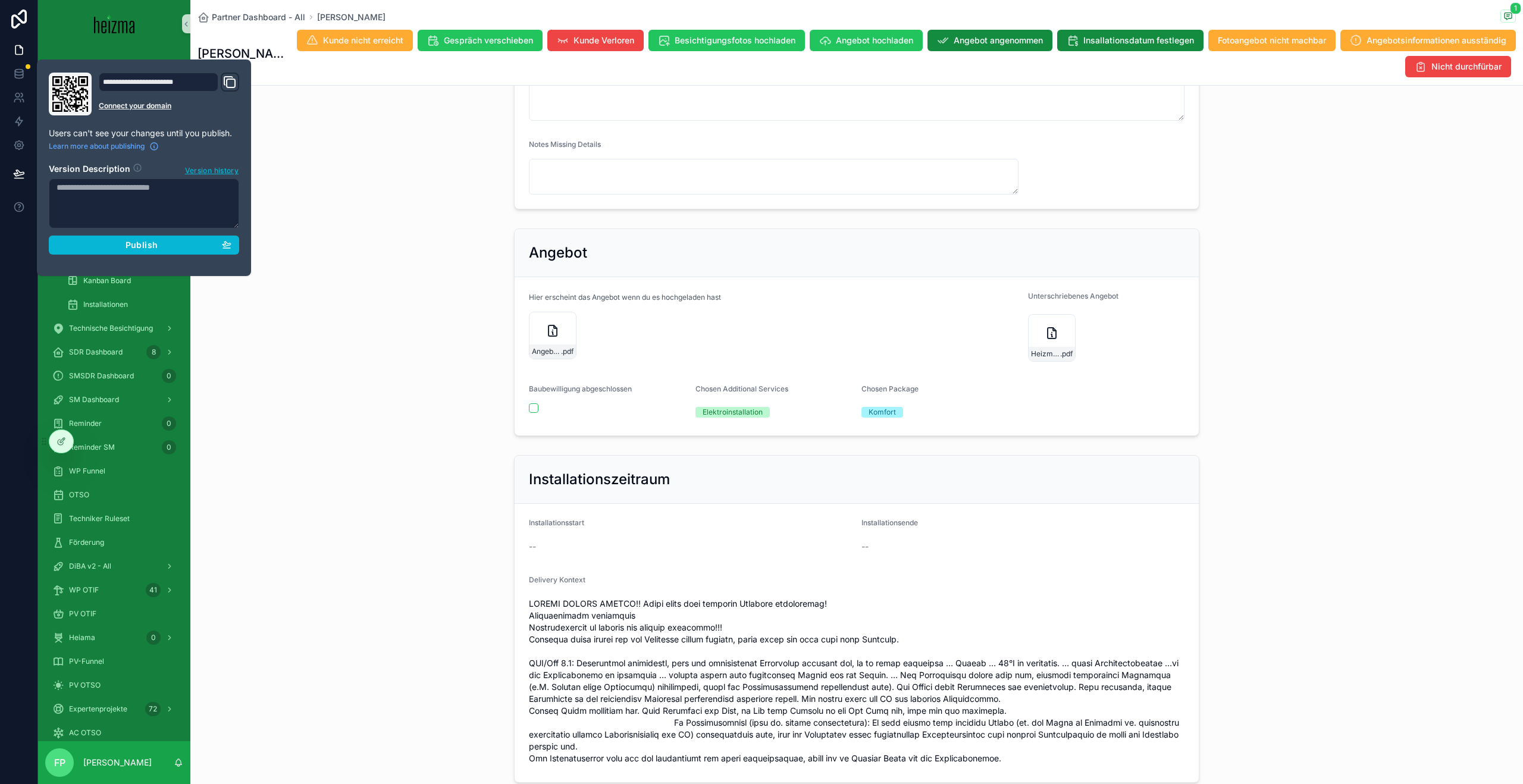
scroll to position [3627, 0]
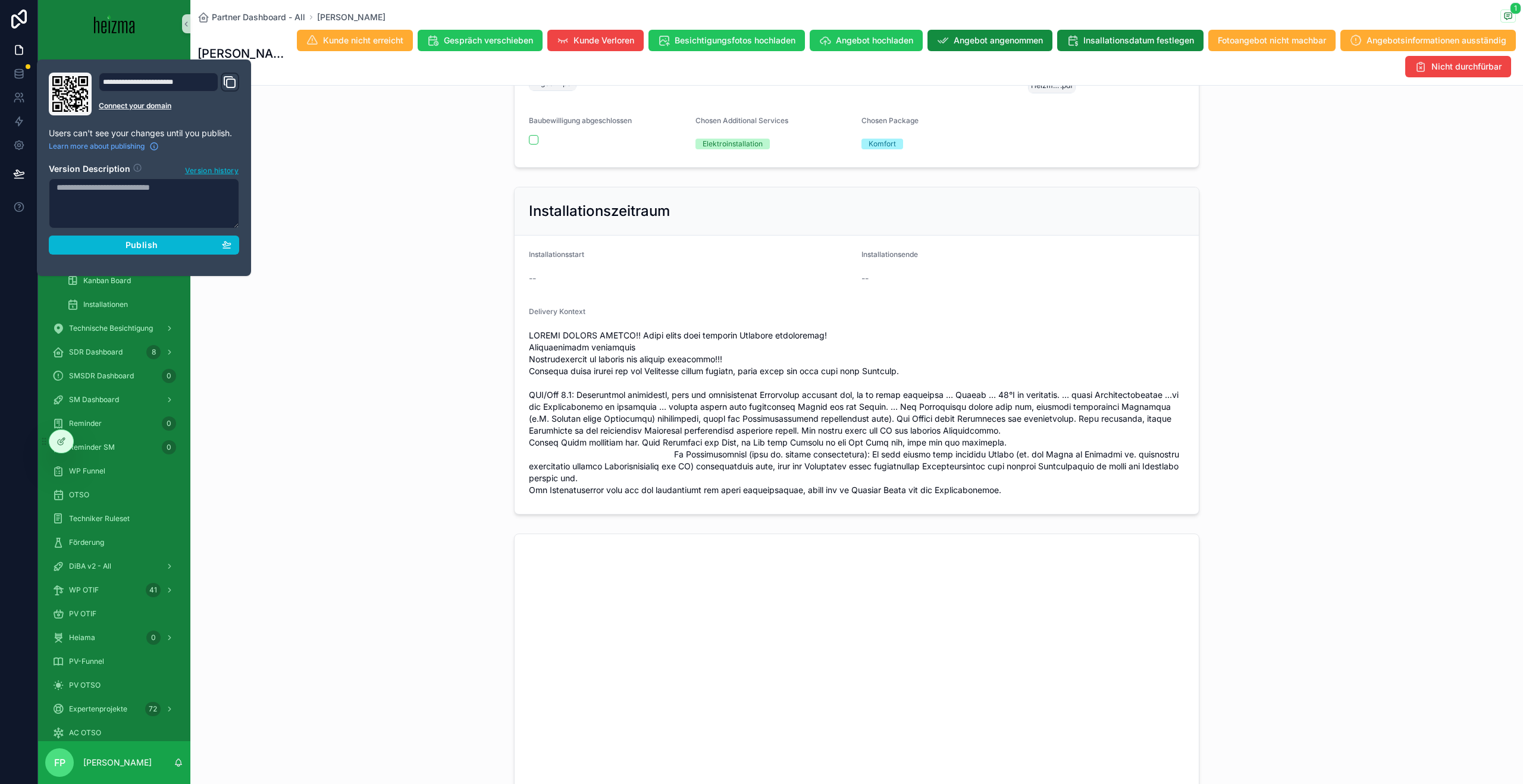
click at [431, 369] on div "Installationszeitraum Installationsstart -- Installationsende -- Delivery Konte…" at bounding box center [856, 350] width 1333 height 337
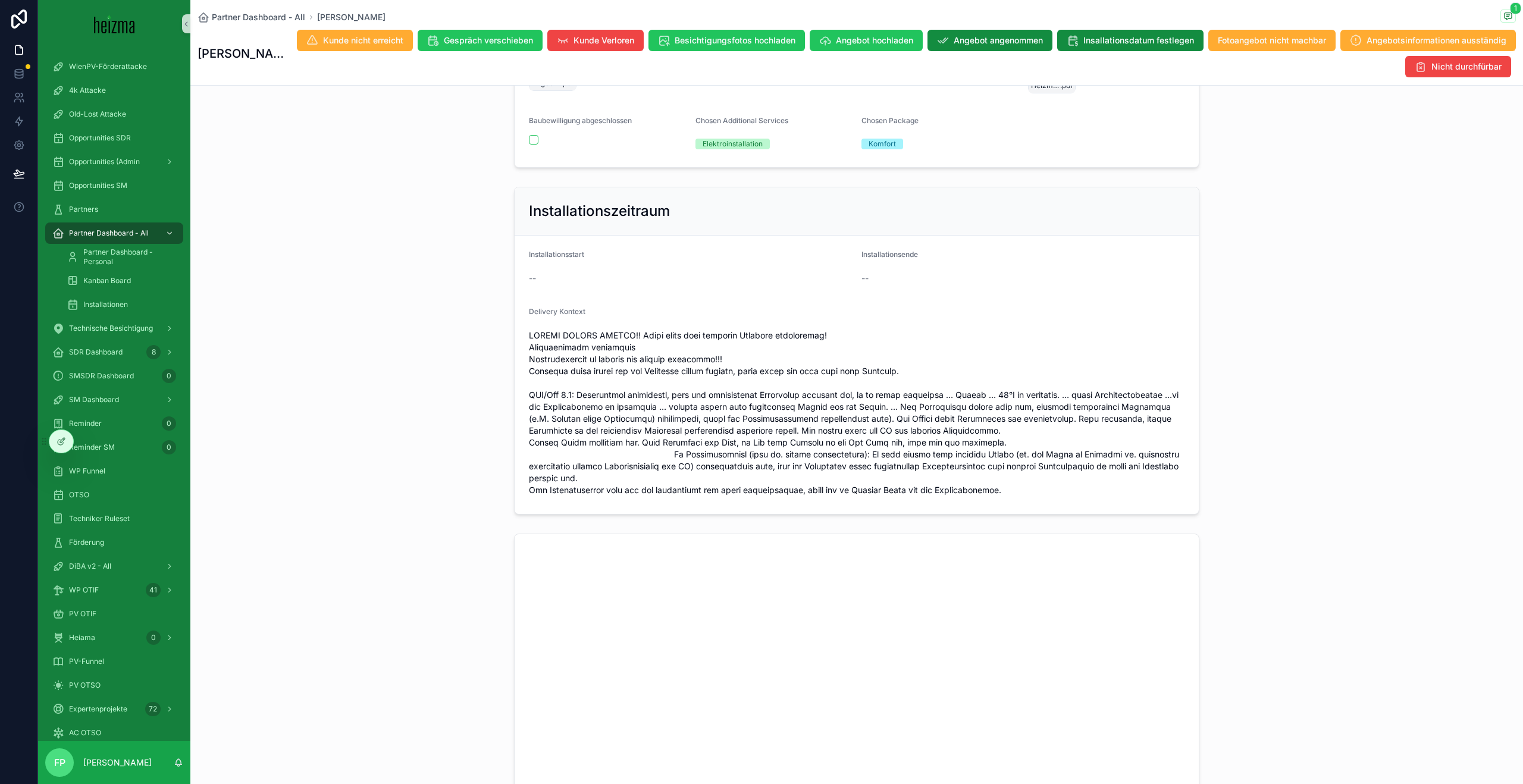
scroll to position [3636, 0]
